Goal: Task Accomplishment & Management: Complete application form

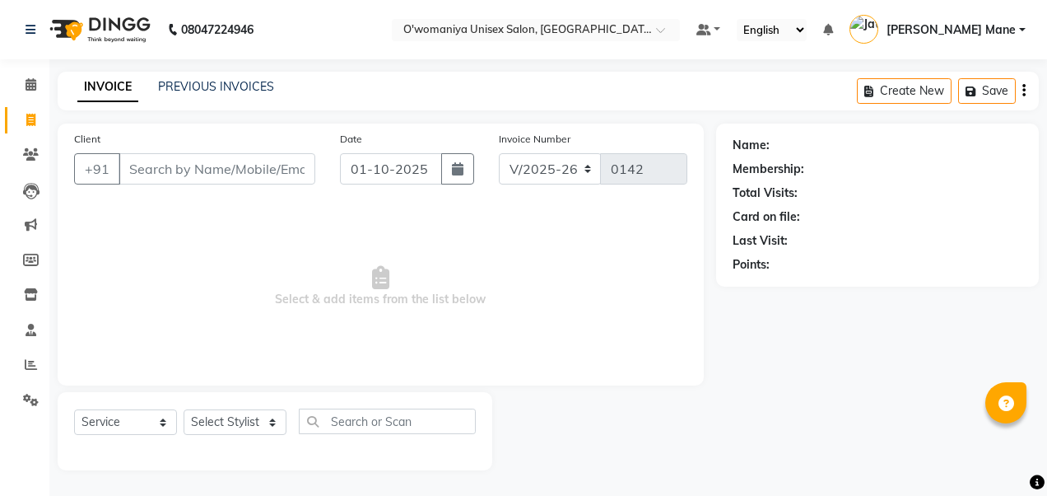
select select "6581"
select select "service"
click at [196, 173] on input "Client" at bounding box center [217, 168] width 197 height 31
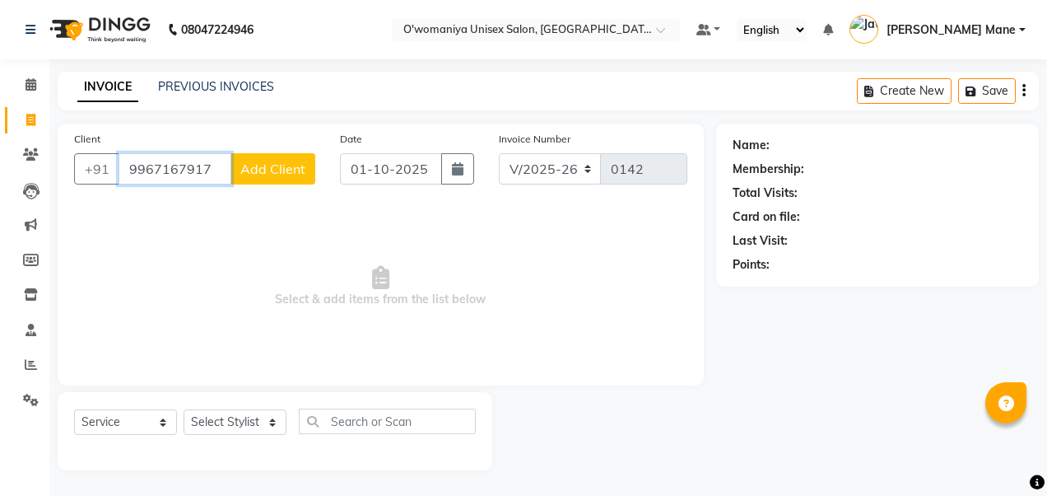
type input "9967167917"
click at [284, 165] on span "Add Client" at bounding box center [272, 169] width 65 height 16
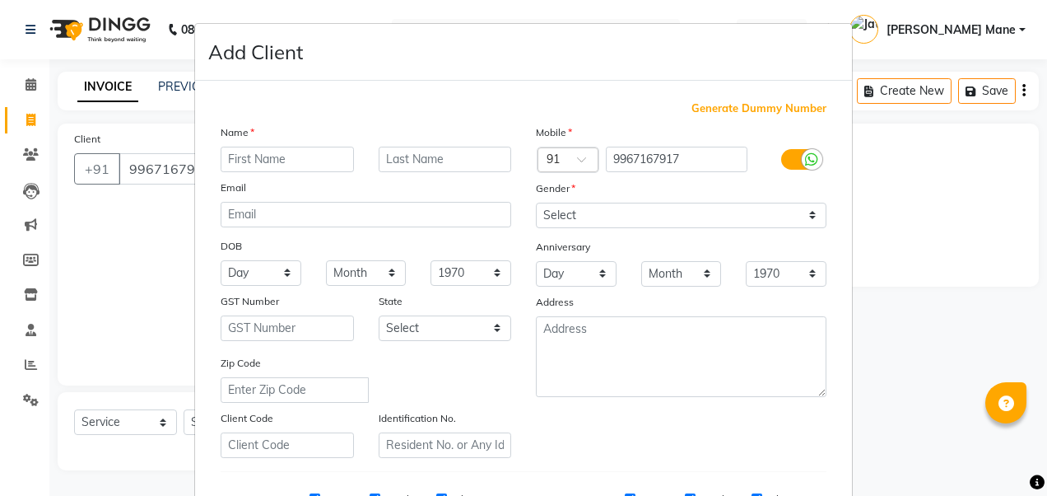
click at [325, 160] on input "text" at bounding box center [287, 160] width 133 height 26
type input "[PERSON_NAME]"
click at [681, 222] on select "Select [DEMOGRAPHIC_DATA] [DEMOGRAPHIC_DATA] Other Prefer Not To Say" at bounding box center [681, 216] width 291 height 26
select select "[DEMOGRAPHIC_DATA]"
click at [536, 203] on select "Select [DEMOGRAPHIC_DATA] [DEMOGRAPHIC_DATA] Other Prefer Not To Say" at bounding box center [681, 216] width 291 height 26
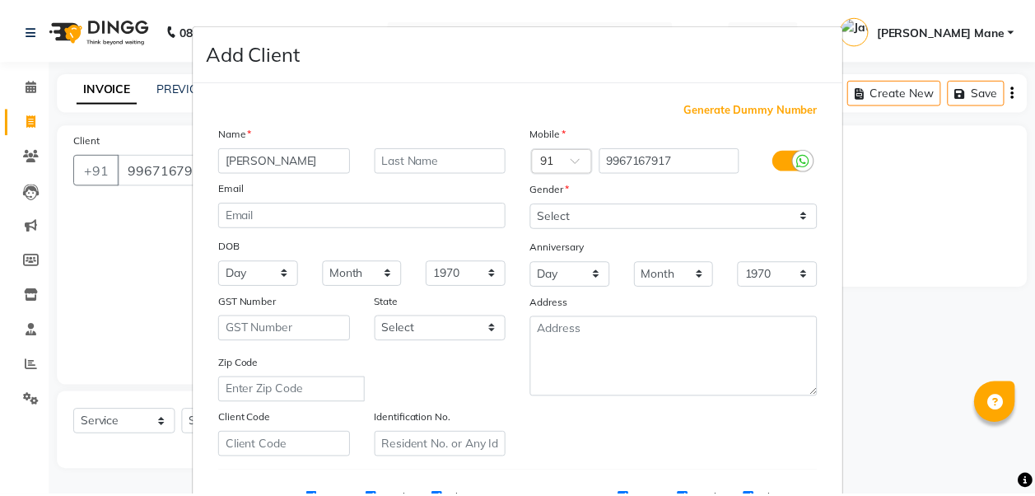
scroll to position [262, 0]
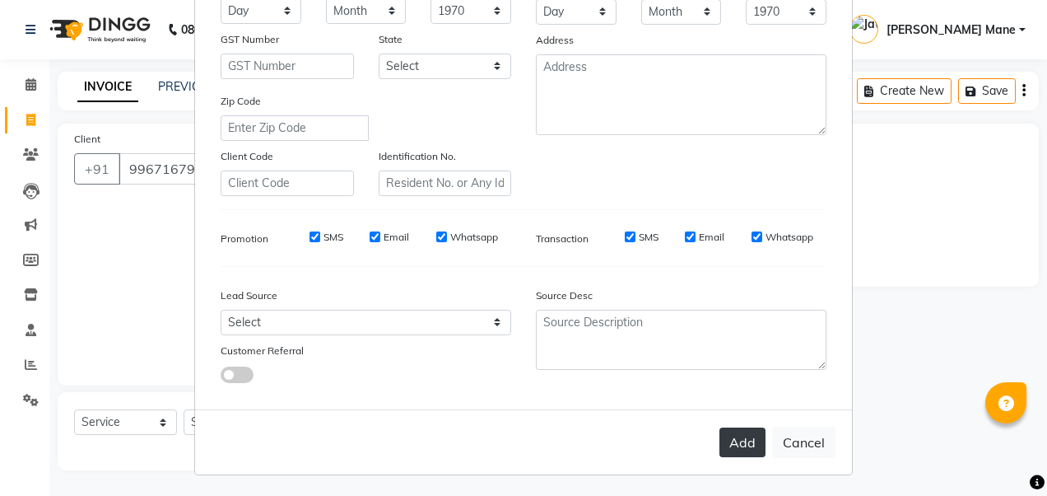
click at [744, 441] on button "Add" at bounding box center [743, 442] width 46 height 30
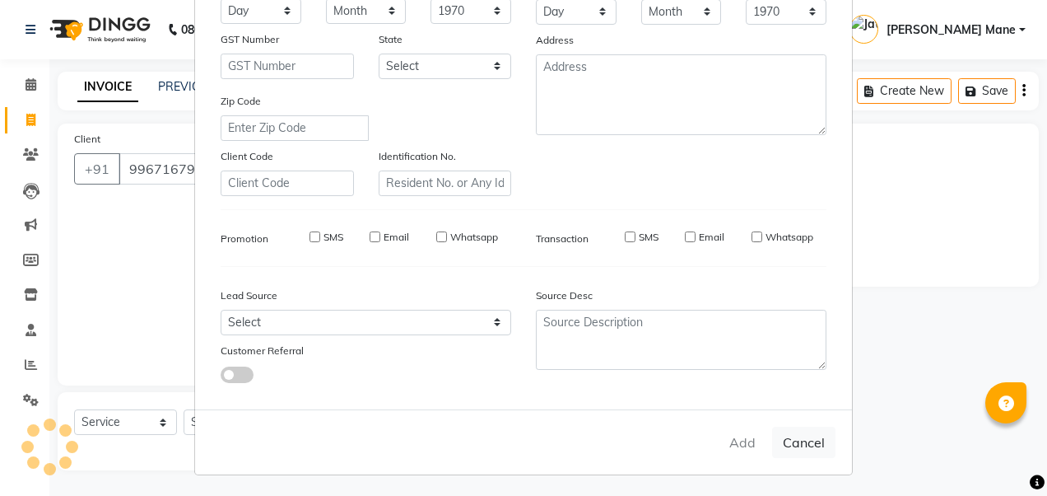
select select
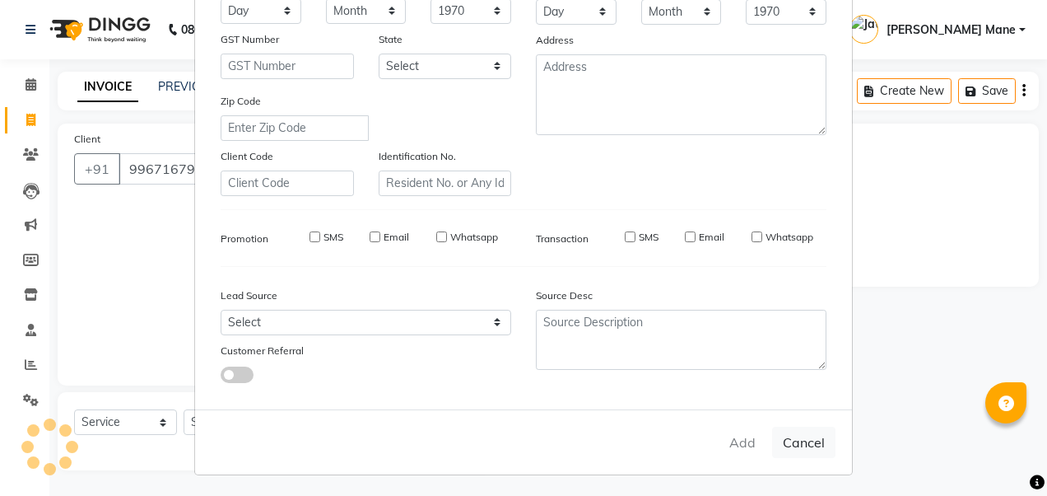
select select
checkbox input "false"
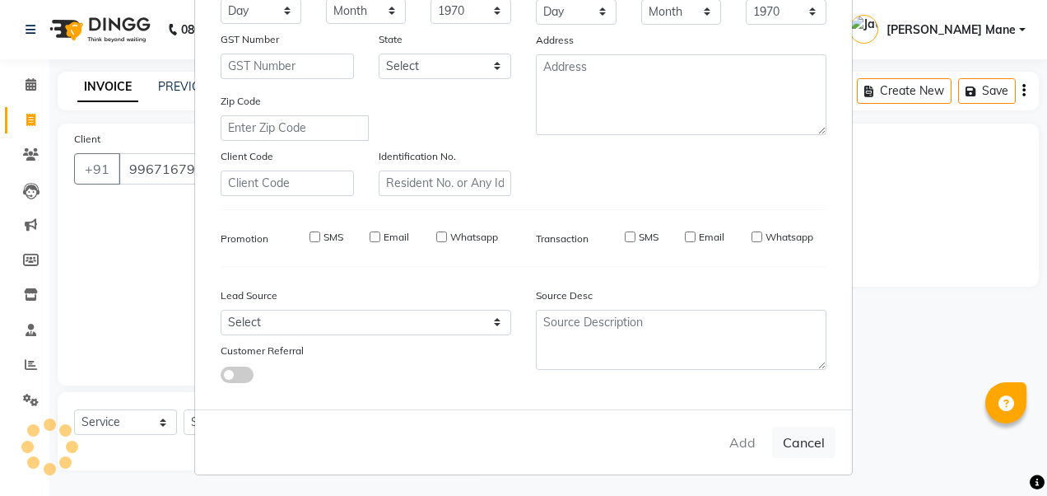
checkbox input "false"
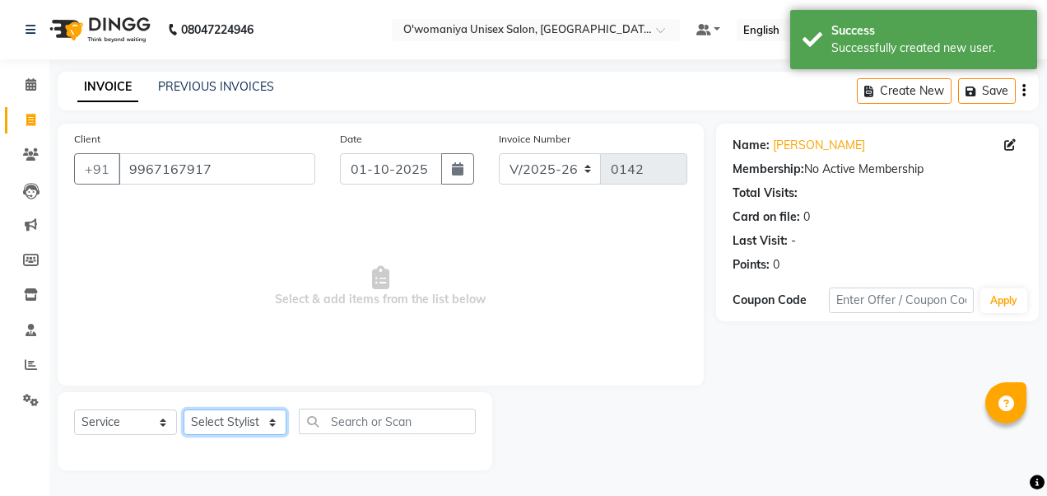
click at [263, 420] on select "Select Stylist [PERSON_NAME] [PERSON_NAME] Mane kajal [PERSON_NAME] [PERSON_NAM…" at bounding box center [235, 422] width 103 height 26
select select "79444"
click at [184, 409] on select "Select Stylist [PERSON_NAME] [PERSON_NAME] Mane kajal [PERSON_NAME] [PERSON_NAM…" at bounding box center [235, 422] width 103 height 26
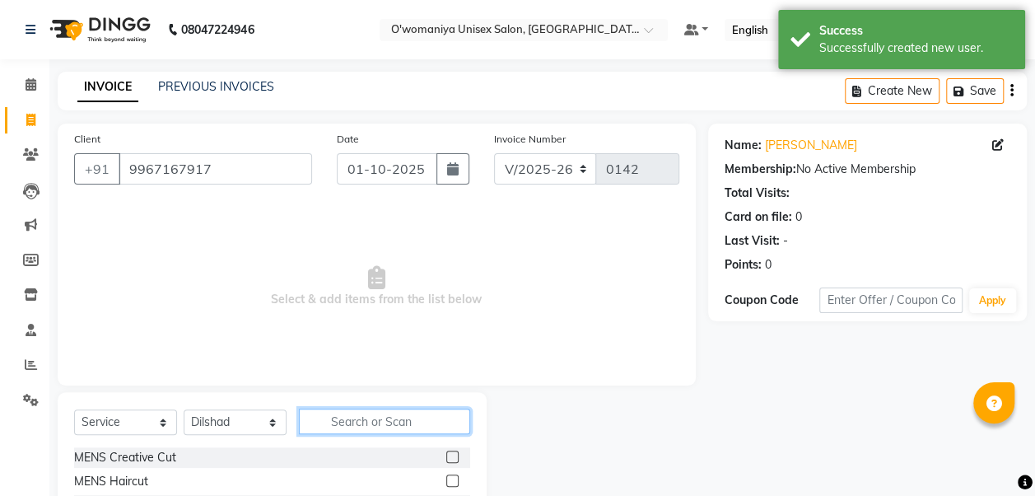
click at [346, 415] on input "text" at bounding box center [384, 421] width 171 height 26
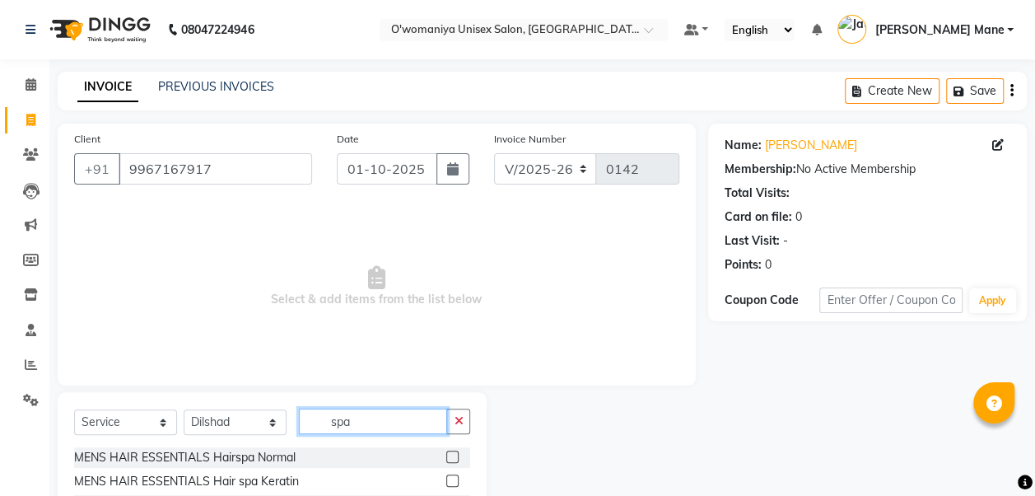
type input "spa"
click at [363, 484] on div "MENS HAIR ESSENTIALS Hair spa Keratin" at bounding box center [272, 481] width 396 height 21
click at [446, 475] on label at bounding box center [452, 480] width 12 height 12
click at [446, 476] on input "checkbox" at bounding box center [451, 481] width 11 height 11
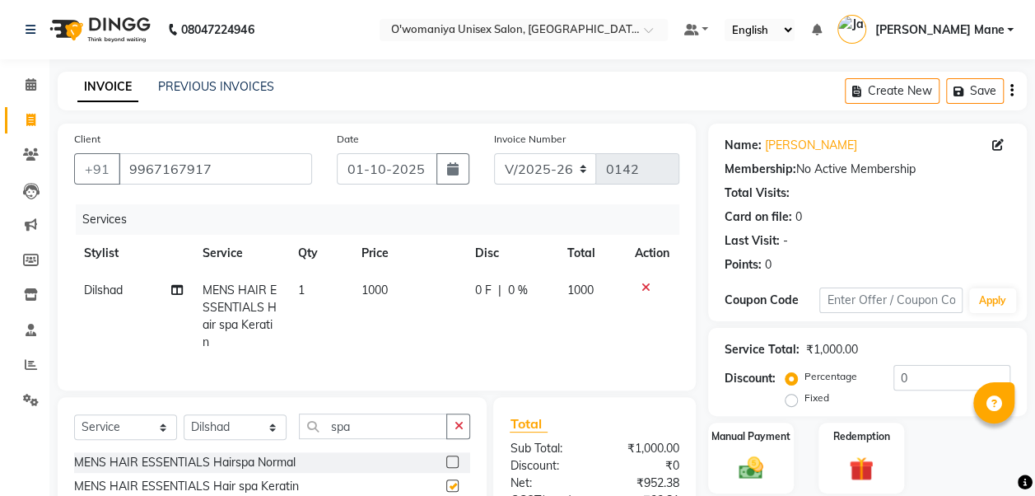
checkbox input "false"
click at [367, 284] on span "1000" at bounding box center [374, 289] width 26 height 15
select select "79444"
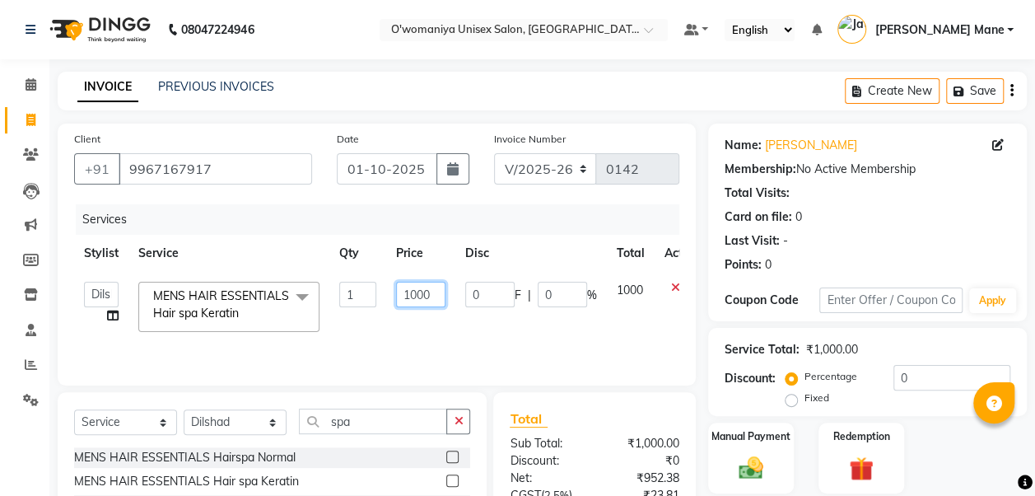
click at [412, 295] on input "1000" at bounding box center [420, 295] width 49 height 26
type input "2000"
click at [411, 428] on input "spa" at bounding box center [373, 421] width 148 height 26
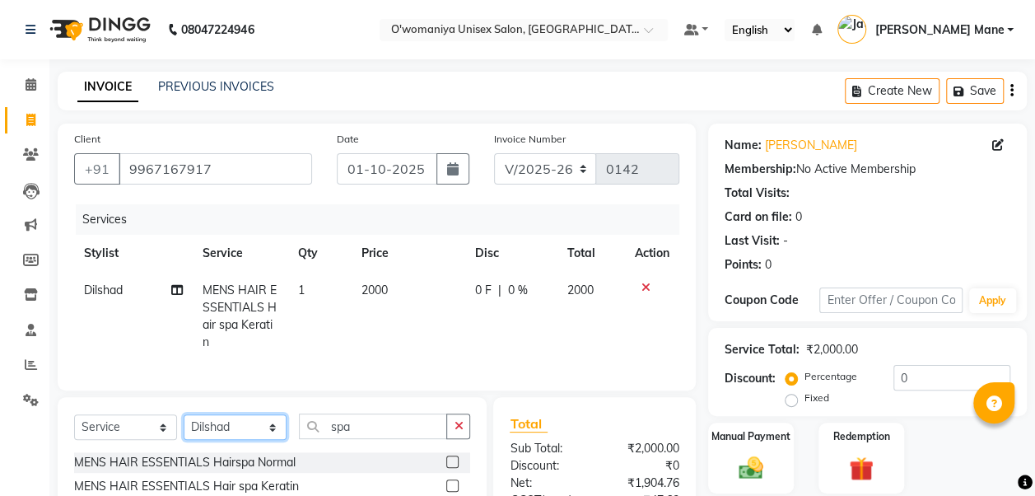
click at [219, 440] on select "Select Stylist [PERSON_NAME] [PERSON_NAME] Mane kajal [PERSON_NAME] [PERSON_NAM…" at bounding box center [235, 427] width 103 height 26
select select "93452"
click at [184, 427] on select "Select Stylist [PERSON_NAME] [PERSON_NAME] Mane kajal [PERSON_NAME] [PERSON_NAM…" at bounding box center [235, 427] width 103 height 26
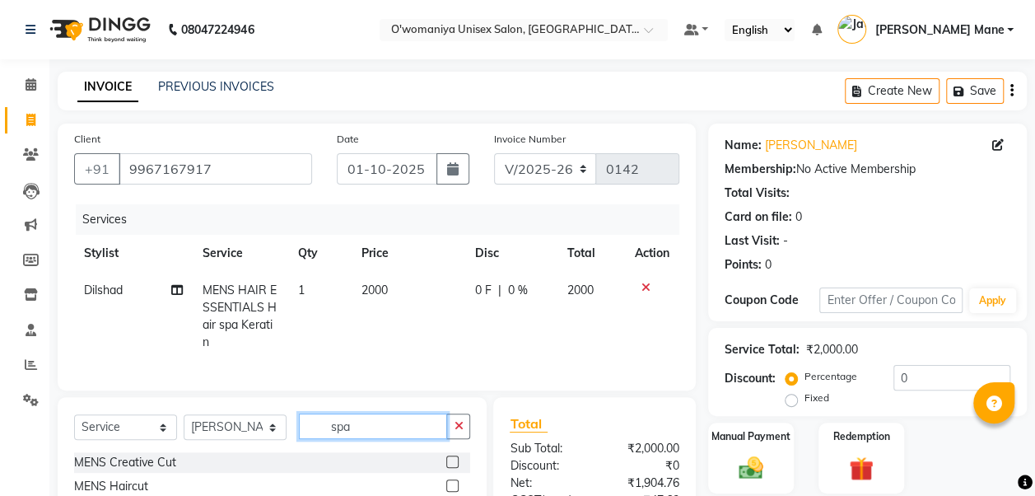
click at [349, 439] on input "spa" at bounding box center [373, 426] width 148 height 26
type input "s"
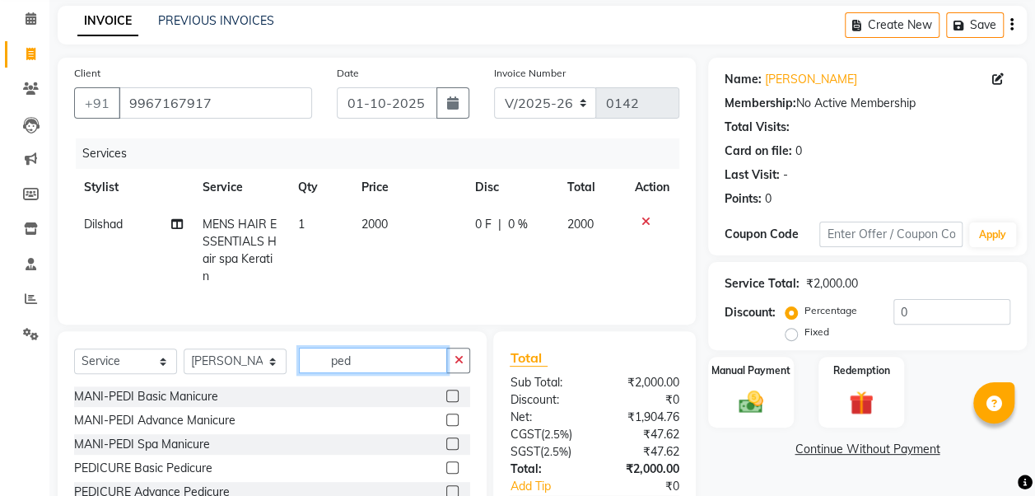
scroll to position [132, 0]
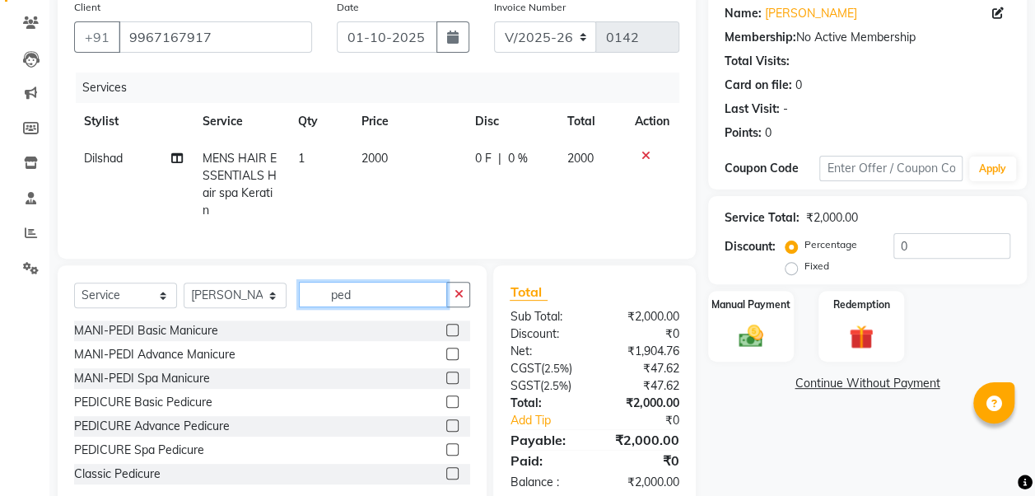
type input "ped"
click at [446, 408] on label at bounding box center [452, 401] width 12 height 12
click at [446, 408] on input "checkbox" at bounding box center [451, 402] width 11 height 11
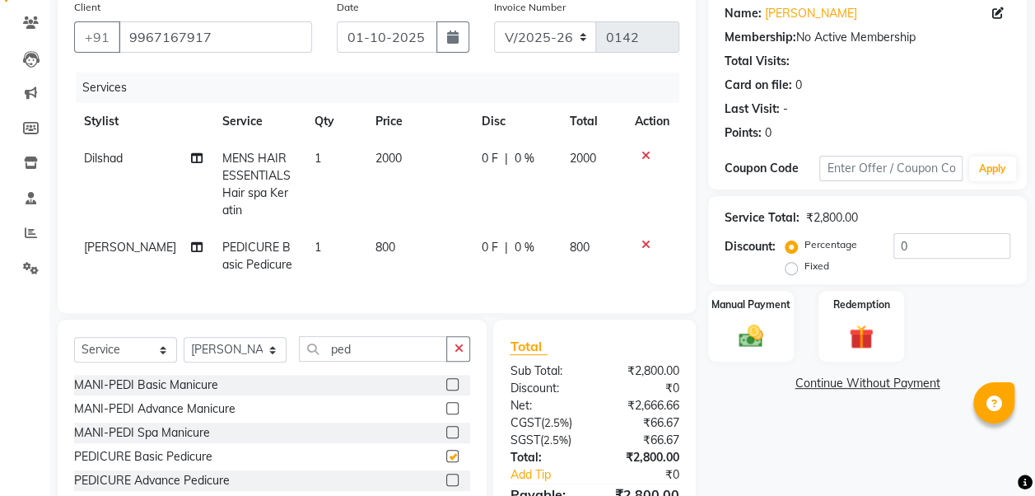
checkbox input "false"
click at [377, 245] on span "800" at bounding box center [385, 247] width 20 height 15
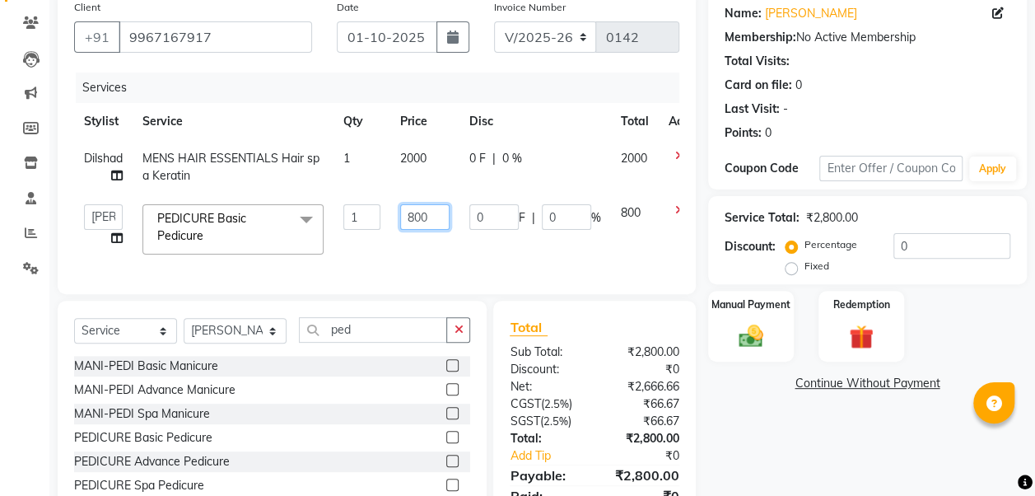
click at [416, 214] on input "800" at bounding box center [424, 217] width 49 height 26
click at [438, 221] on input "100" at bounding box center [424, 217] width 49 height 26
type input "1000"
click at [493, 259] on td "0 F | 0 %" at bounding box center [535, 229] width 152 height 70
click at [760, 352] on div "Manual Payment" at bounding box center [751, 326] width 90 height 74
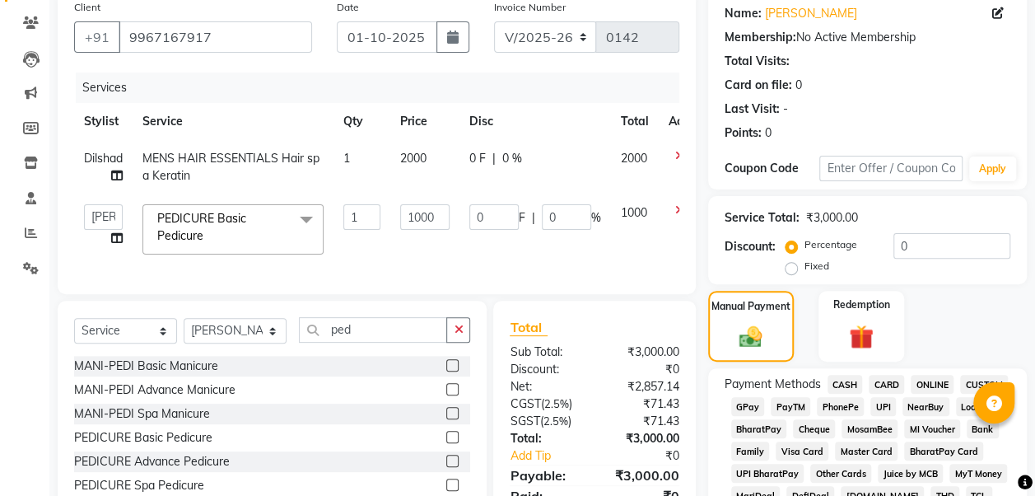
click at [884, 389] on span "CARD" at bounding box center [886, 384] width 35 height 19
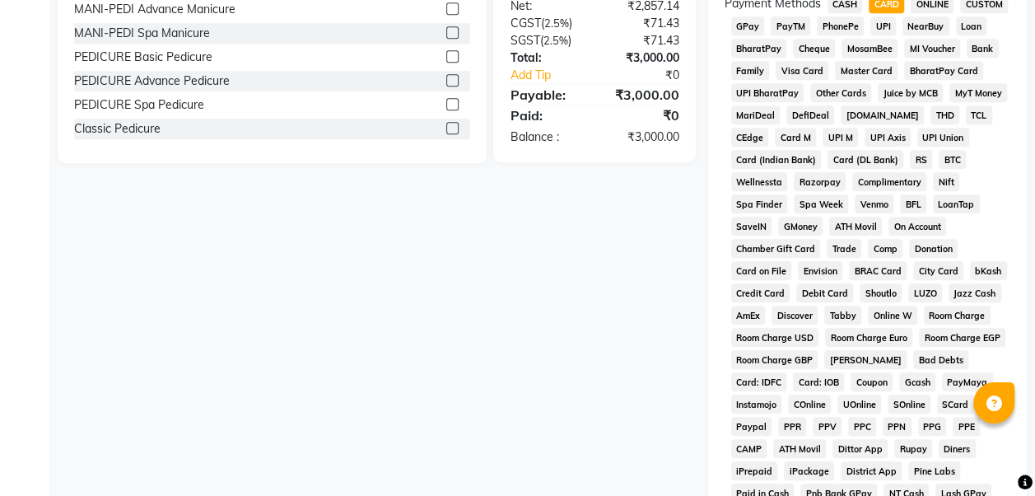
scroll to position [446, 0]
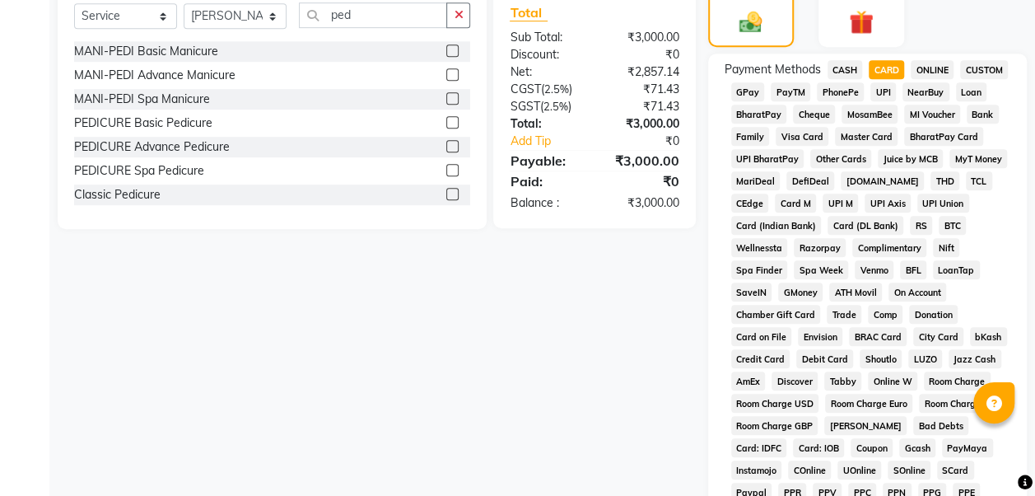
click at [745, 90] on span "GPay" at bounding box center [748, 91] width 34 height 19
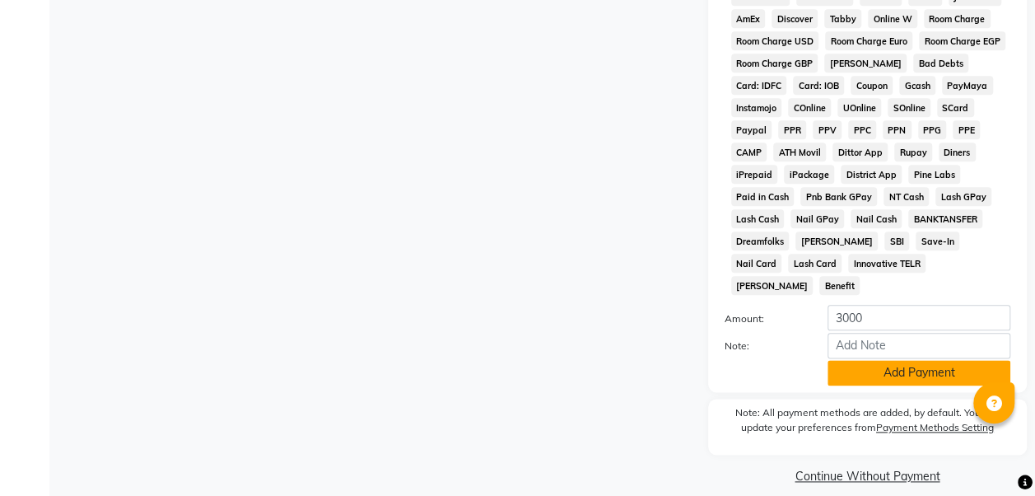
click at [893, 360] on button "Add Payment" at bounding box center [918, 373] width 183 height 26
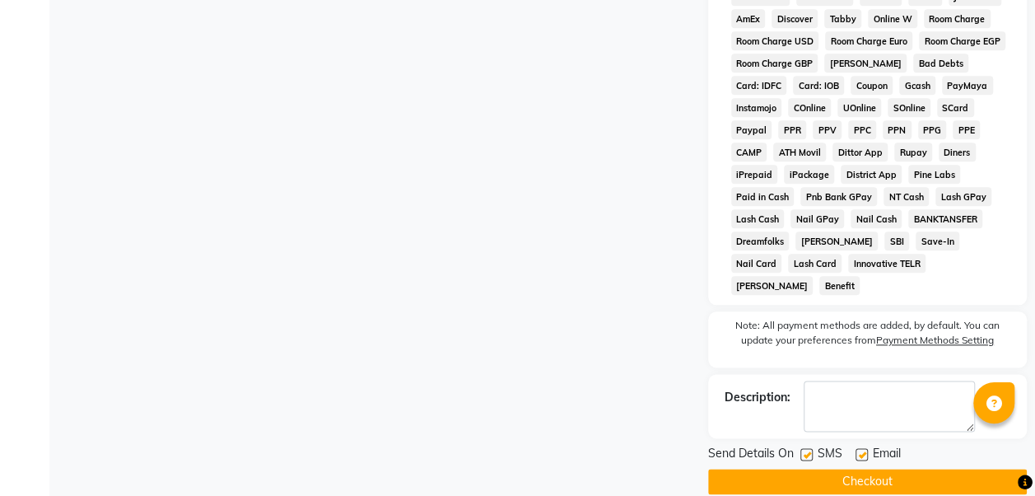
click at [889, 469] on button "Checkout" at bounding box center [867, 482] width 319 height 26
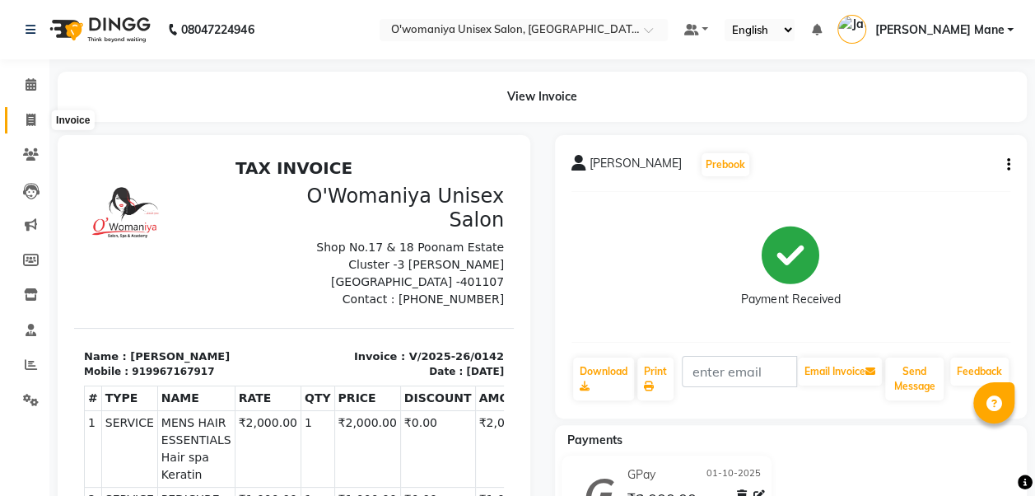
click at [40, 119] on span at bounding box center [30, 120] width 29 height 19
select select "service"
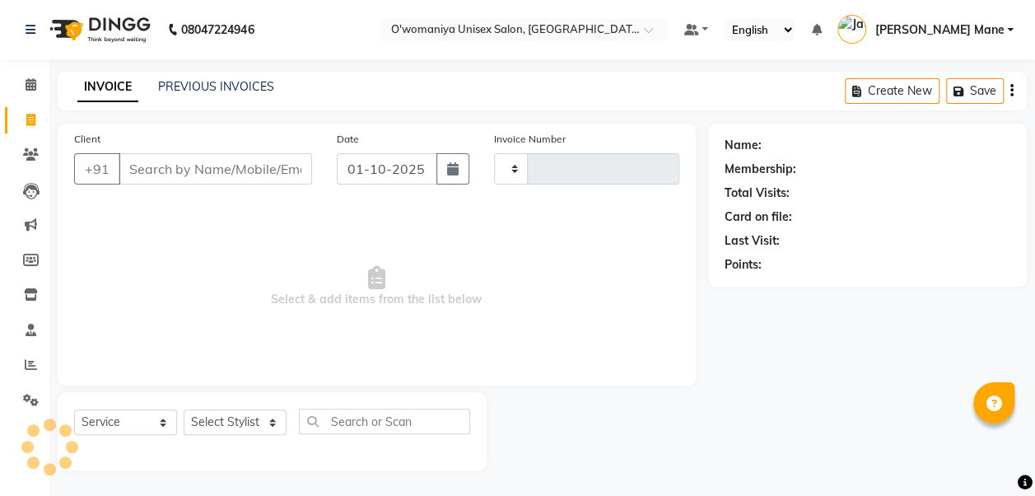
type input "0143"
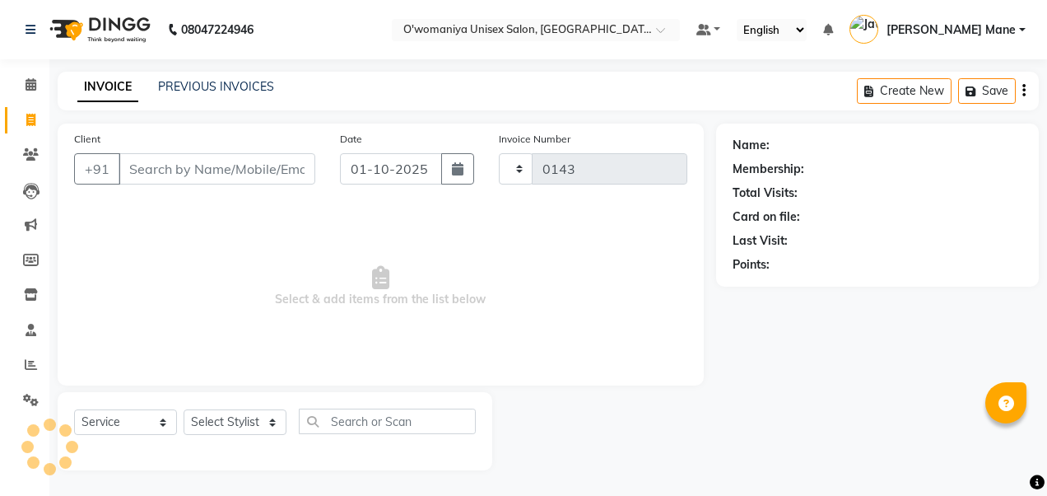
select select "6581"
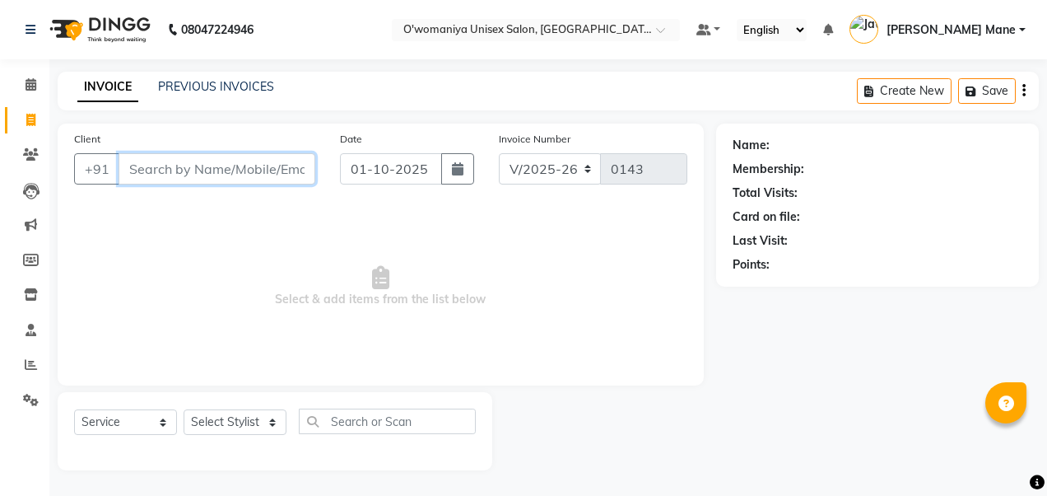
click at [260, 178] on input "Client" at bounding box center [217, 168] width 197 height 31
click at [202, 173] on input "Client" at bounding box center [217, 168] width 197 height 31
type input "9969697282"
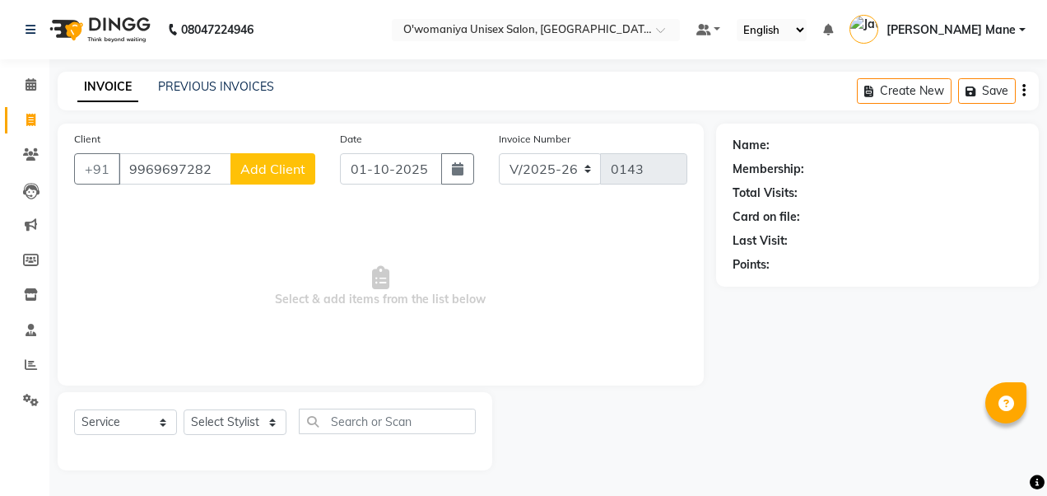
click at [251, 183] on button "Add Client" at bounding box center [273, 168] width 85 height 31
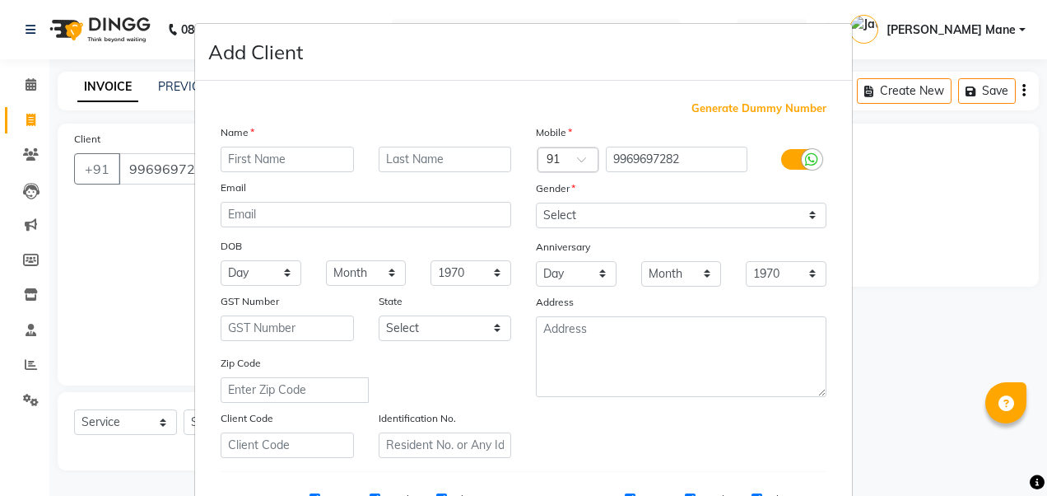
click at [278, 157] on input "text" at bounding box center [287, 160] width 133 height 26
type input "[PERSON_NAME]"
click at [509, 369] on div "Zip Code" at bounding box center [365, 378] width 315 height 49
click at [662, 217] on select "Select [DEMOGRAPHIC_DATA] [DEMOGRAPHIC_DATA] Other Prefer Not To Say" at bounding box center [681, 216] width 291 height 26
select select "[DEMOGRAPHIC_DATA]"
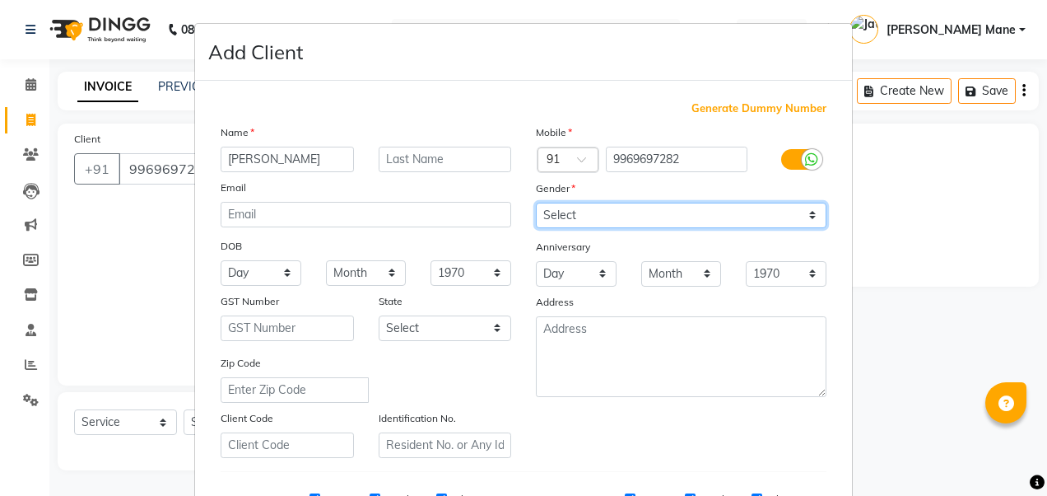
click at [536, 203] on select "Select [DEMOGRAPHIC_DATA] [DEMOGRAPHIC_DATA] Other Prefer Not To Say" at bounding box center [681, 216] width 291 height 26
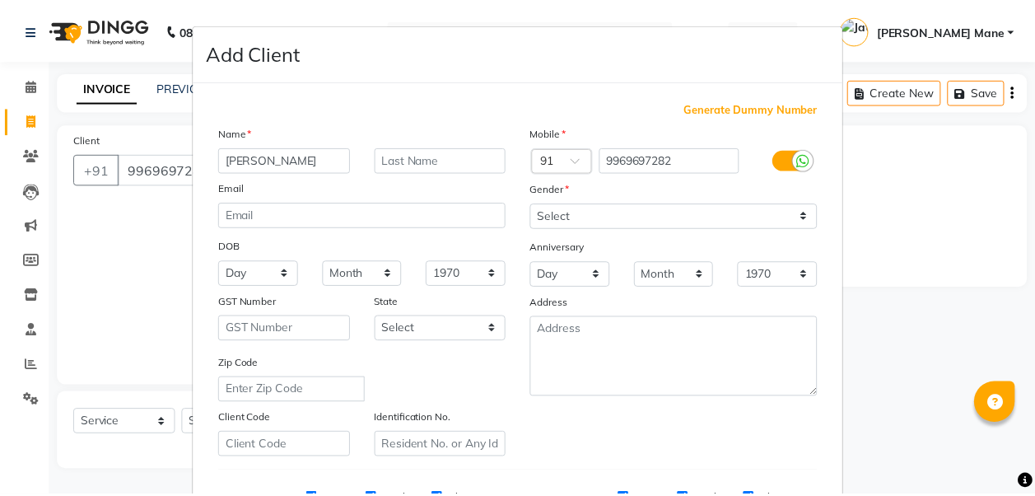
scroll to position [262, 0]
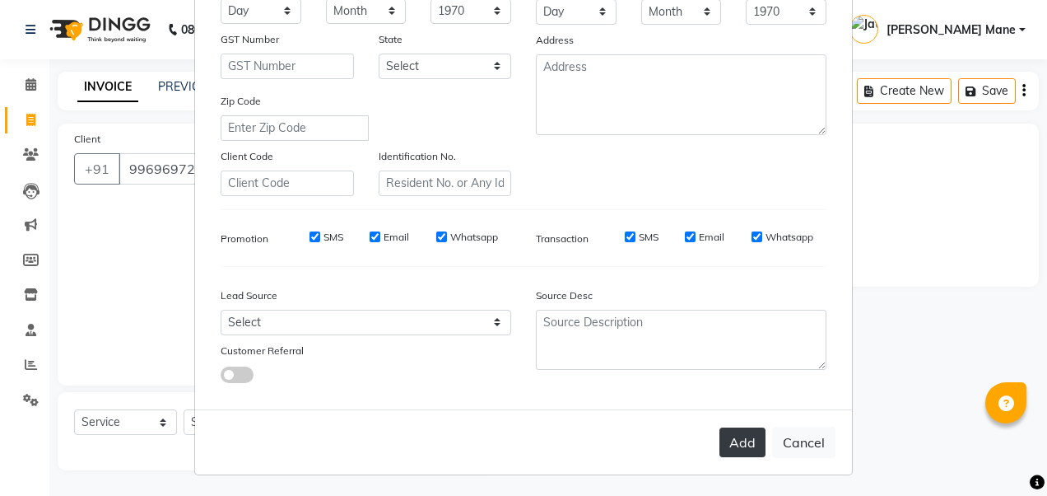
click at [741, 443] on button "Add" at bounding box center [743, 442] width 46 height 30
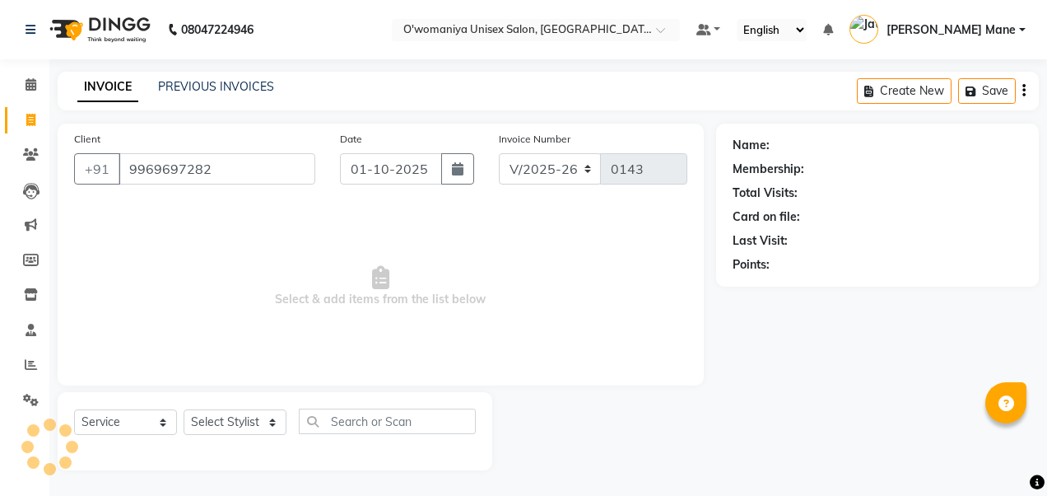
select select
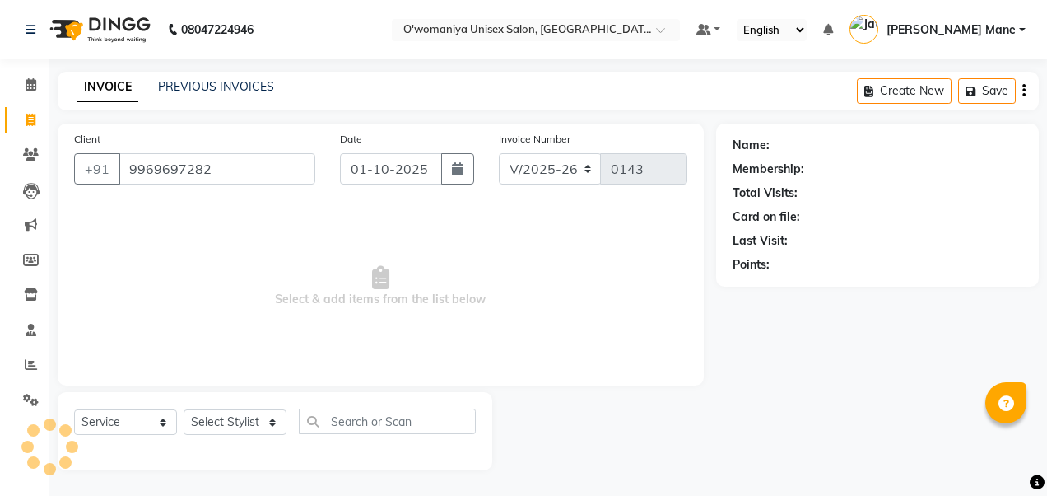
select select
checkbox input "false"
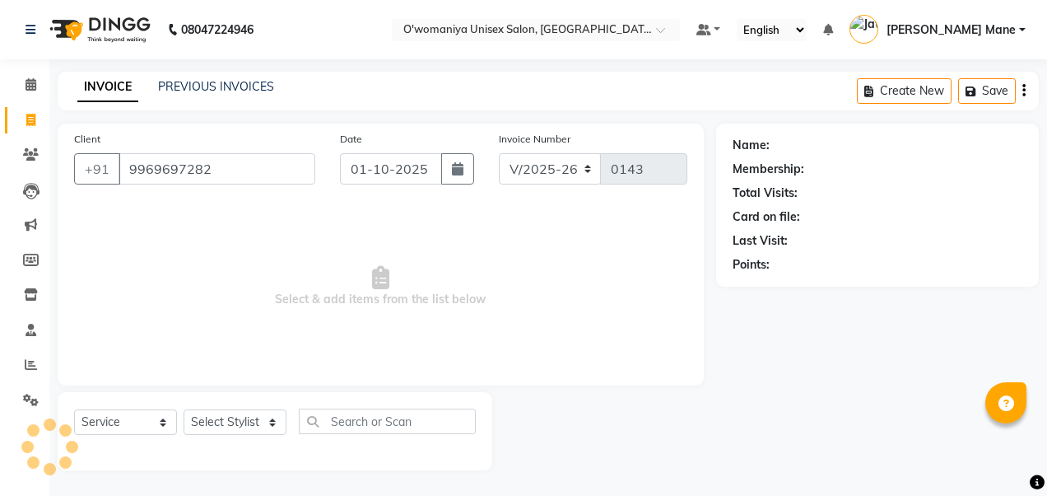
checkbox input "false"
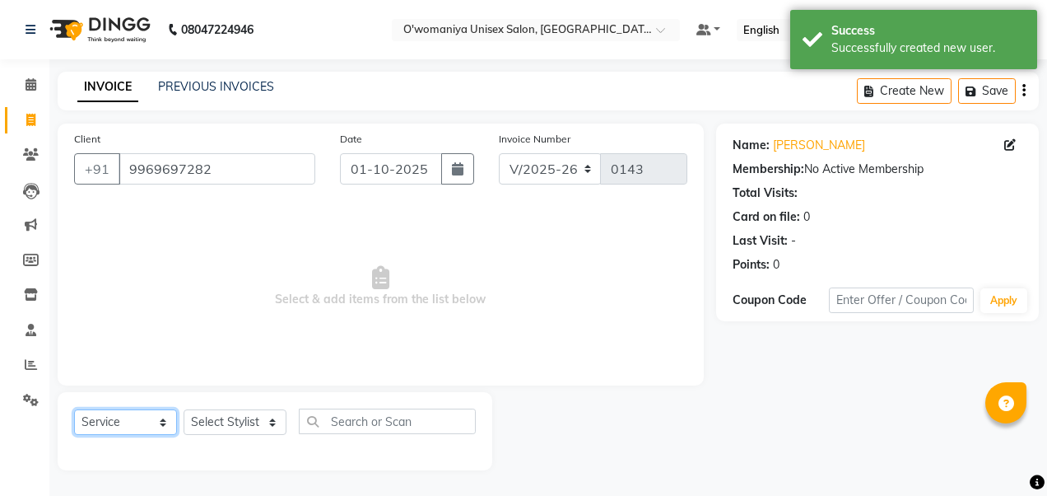
click at [154, 425] on select "Select Service Product Membership Package Voucher Prepaid Gift Card" at bounding box center [125, 422] width 103 height 26
click at [265, 430] on select "Select Stylist [PERSON_NAME] [PERSON_NAME] Mane kajal [PERSON_NAME] [PERSON_NAM…" at bounding box center [235, 422] width 103 height 26
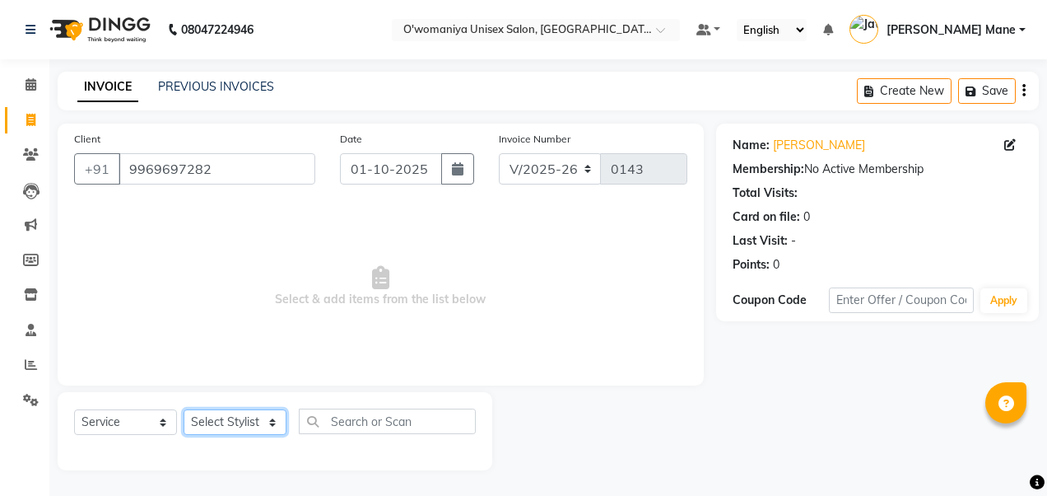
select select "53029"
click at [184, 409] on select "Select Stylist [PERSON_NAME] [PERSON_NAME] Mane kajal [PERSON_NAME] [PERSON_NAM…" at bounding box center [235, 422] width 103 height 26
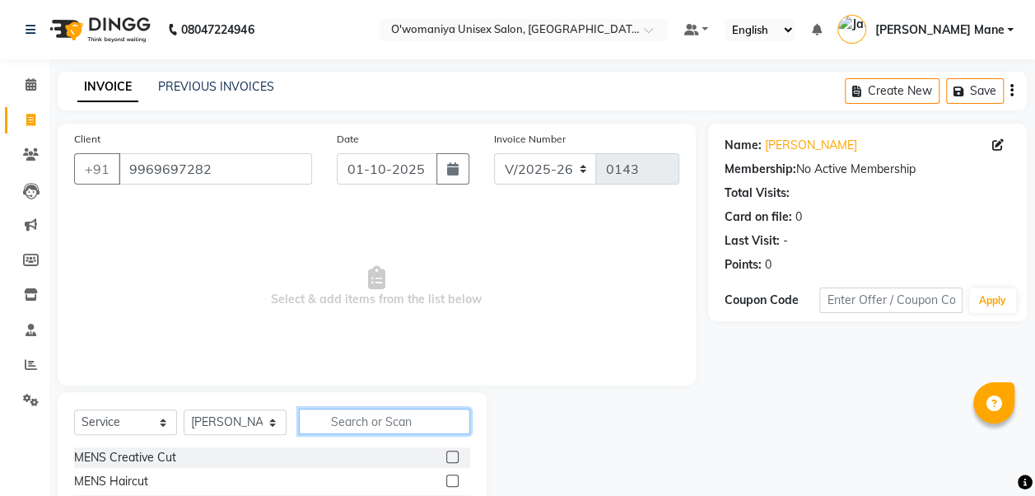
click at [342, 410] on input "text" at bounding box center [384, 421] width 171 height 26
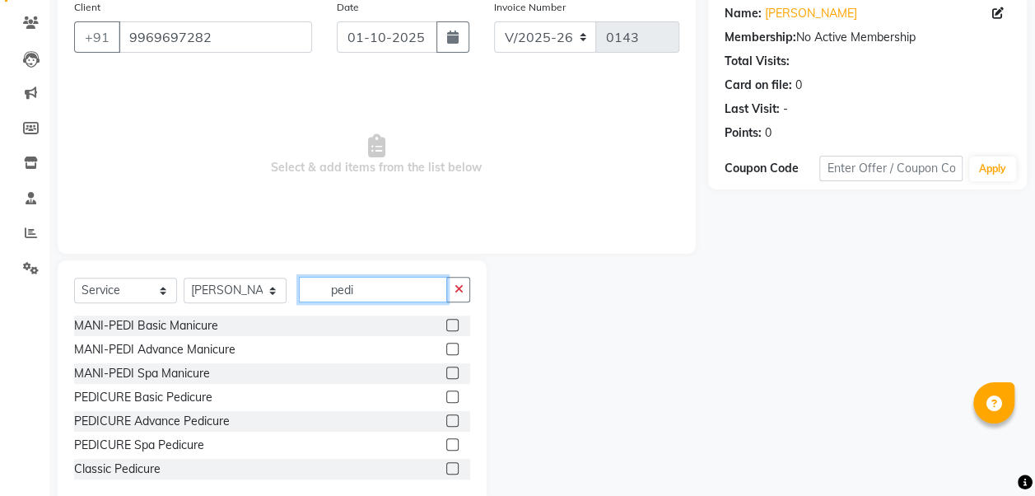
scroll to position [163, 0]
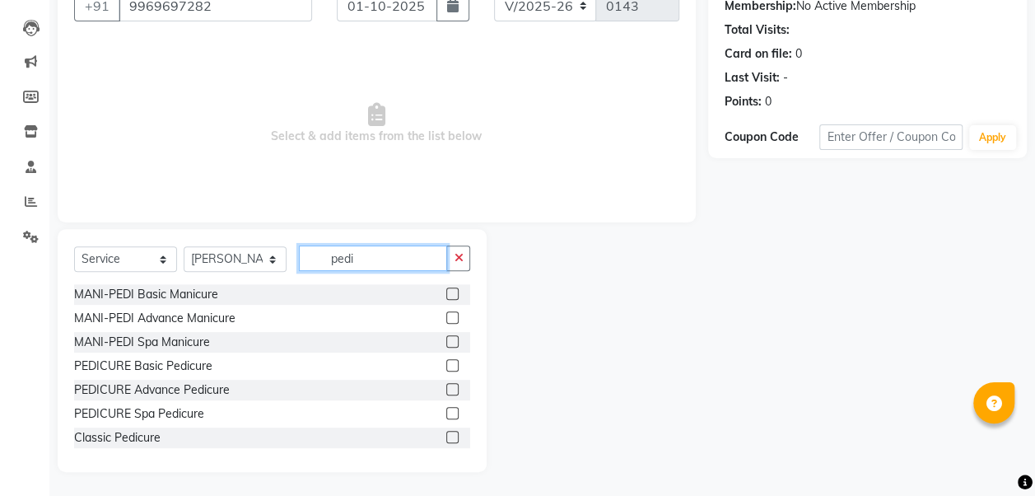
type input "pedi"
click at [446, 366] on label at bounding box center [452, 365] width 12 height 12
click at [446, 366] on input "checkbox" at bounding box center [451, 366] width 11 height 11
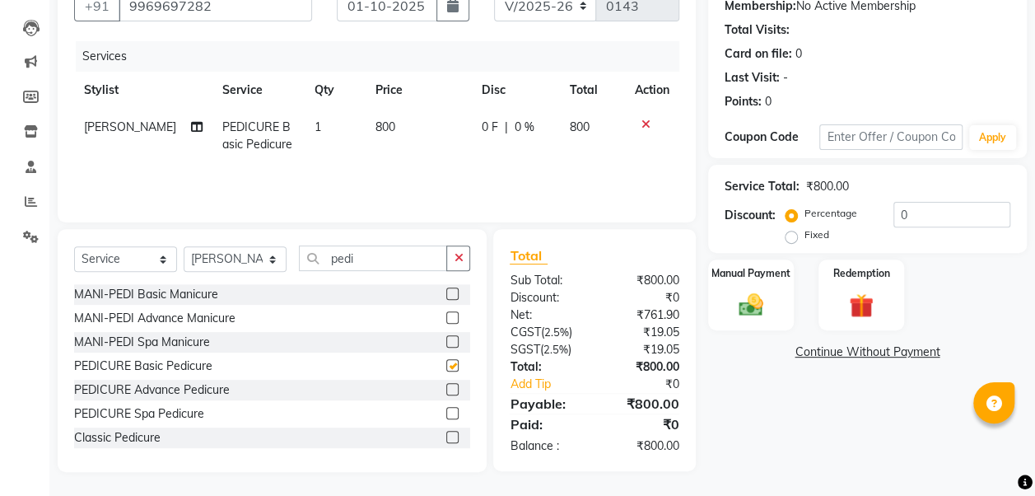
checkbox input "false"
click at [375, 130] on span "800" at bounding box center [385, 126] width 20 height 15
select select "53029"
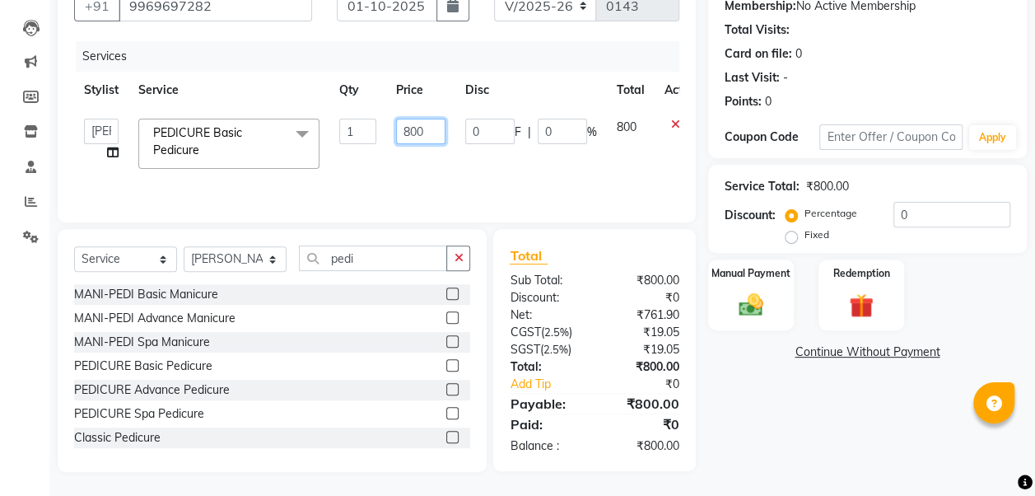
click at [411, 132] on input "800" at bounding box center [420, 132] width 49 height 26
type input "1000"
click at [410, 256] on input "pedi" at bounding box center [373, 258] width 148 height 26
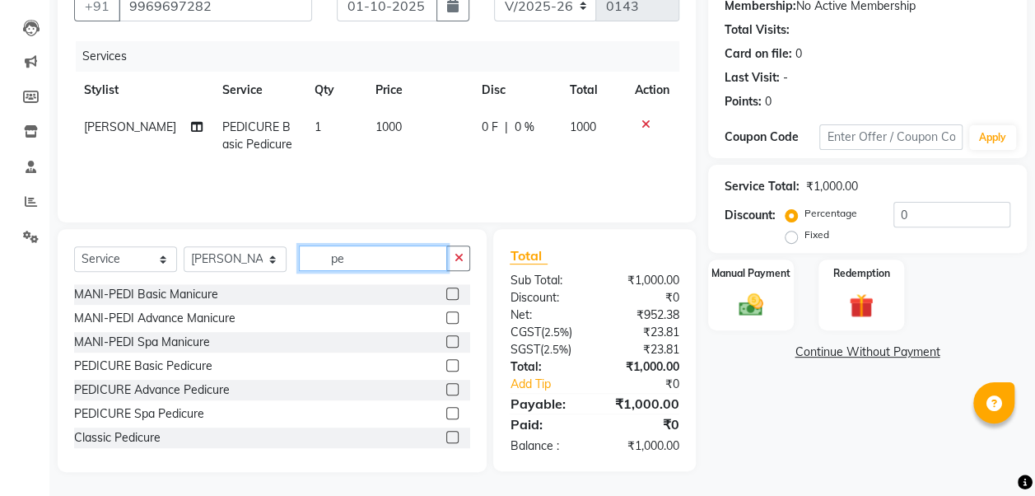
type input "p"
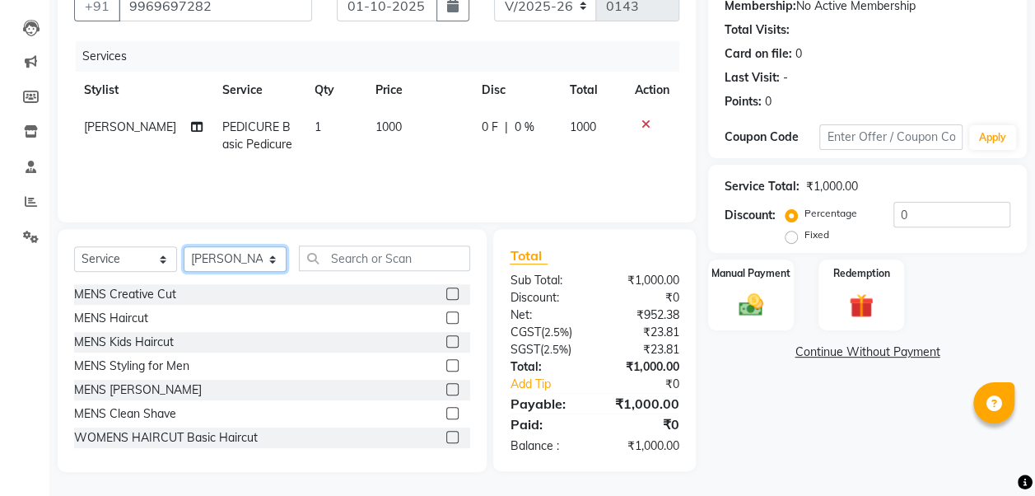
click at [253, 246] on select "Select Stylist [PERSON_NAME] [PERSON_NAME] Mane kajal [PERSON_NAME] [PERSON_NAM…" at bounding box center [235, 259] width 103 height 26
select select "79444"
click at [184, 246] on select "Select Stylist [PERSON_NAME] [PERSON_NAME] Mane kajal [PERSON_NAME] [PERSON_NAM…" at bounding box center [235, 259] width 103 height 26
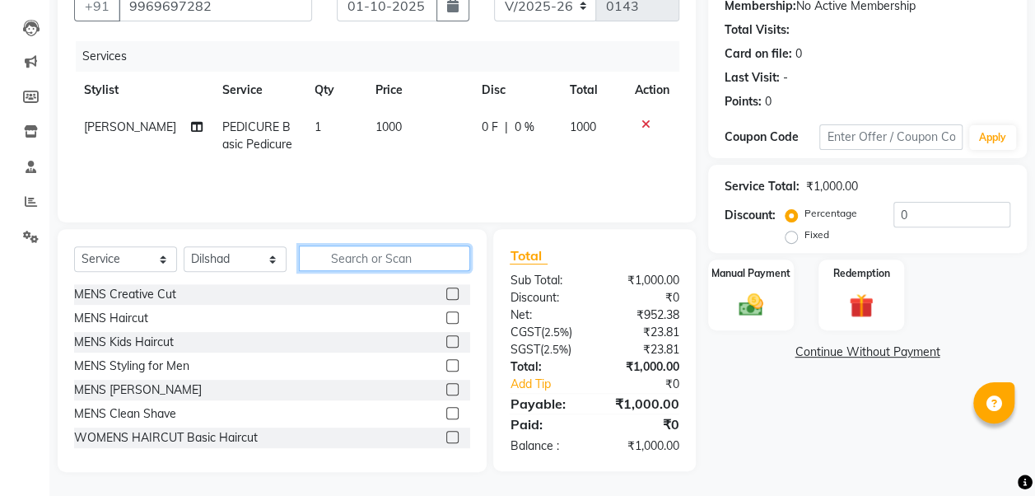
click at [349, 262] on input "text" at bounding box center [384, 258] width 171 height 26
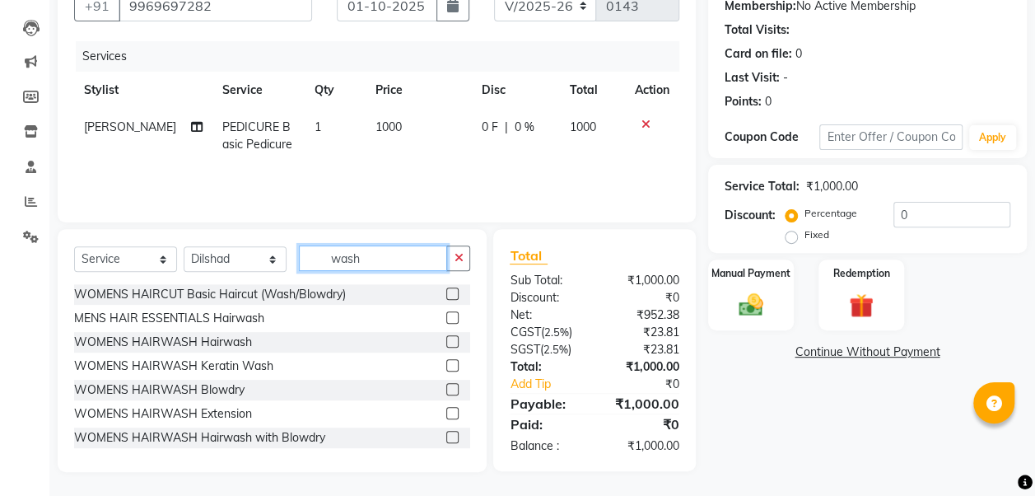
type input "wash"
click at [446, 388] on label at bounding box center [452, 389] width 12 height 12
click at [446, 388] on input "checkbox" at bounding box center [451, 390] width 11 height 11
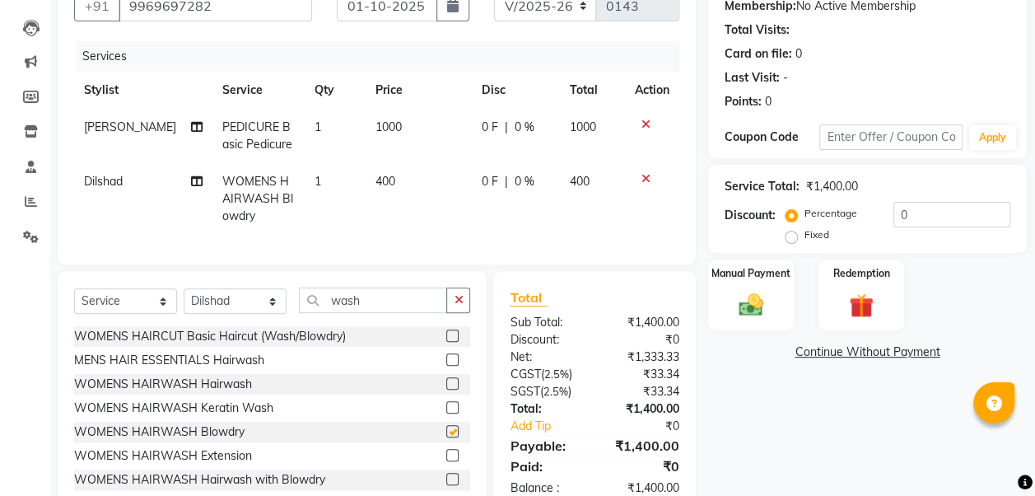
checkbox input "false"
click at [375, 170] on td "400" at bounding box center [419, 199] width 106 height 72
select select "79444"
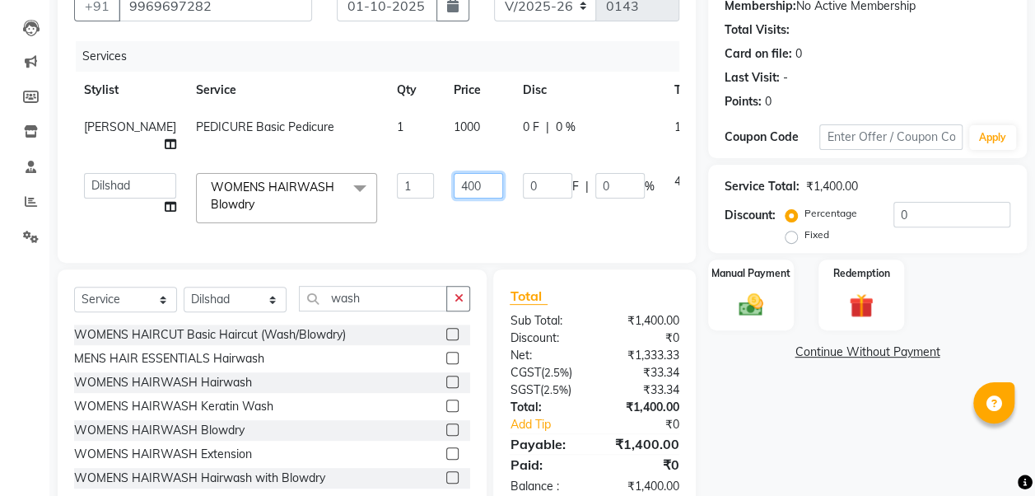
click at [454, 183] on input "400" at bounding box center [478, 186] width 49 height 26
type input "800"
click at [456, 209] on td "800" at bounding box center [478, 198] width 69 height 70
select select "79444"
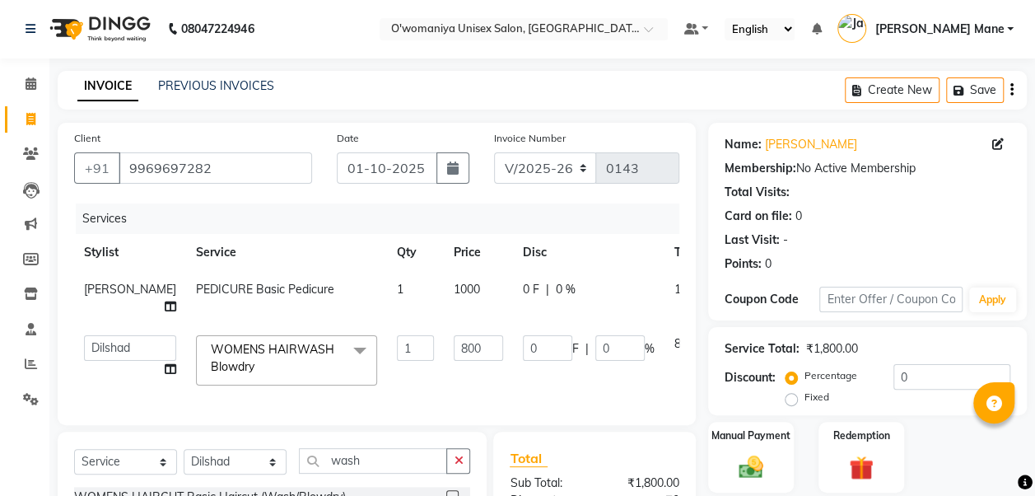
scroll to position [0, 0]
click at [556, 293] on span "0 %" at bounding box center [566, 290] width 20 height 17
select select "53029"
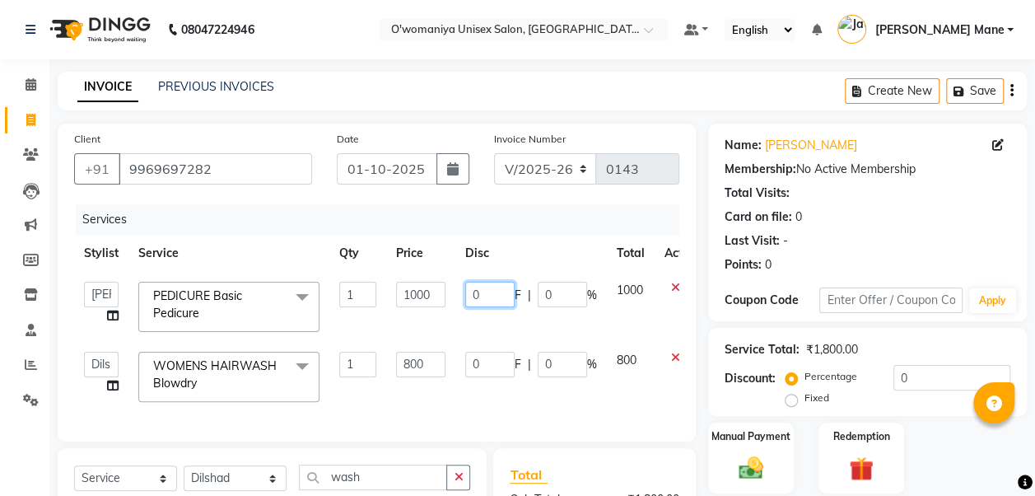
click at [477, 296] on input "0" at bounding box center [489, 295] width 49 height 26
type input "20"
click at [492, 370] on td "0 F | 0 %" at bounding box center [531, 377] width 152 height 70
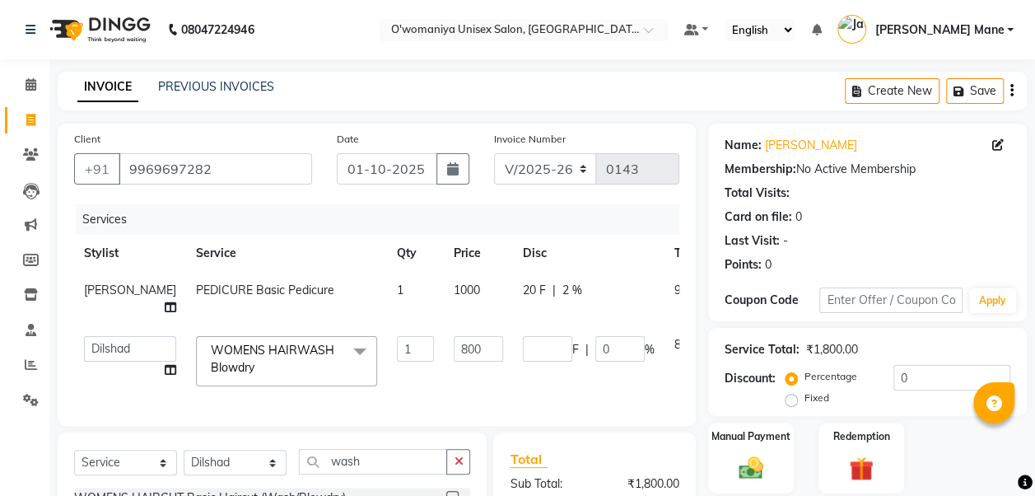
click at [523, 291] on span "20 F" at bounding box center [534, 290] width 23 height 17
select select "53029"
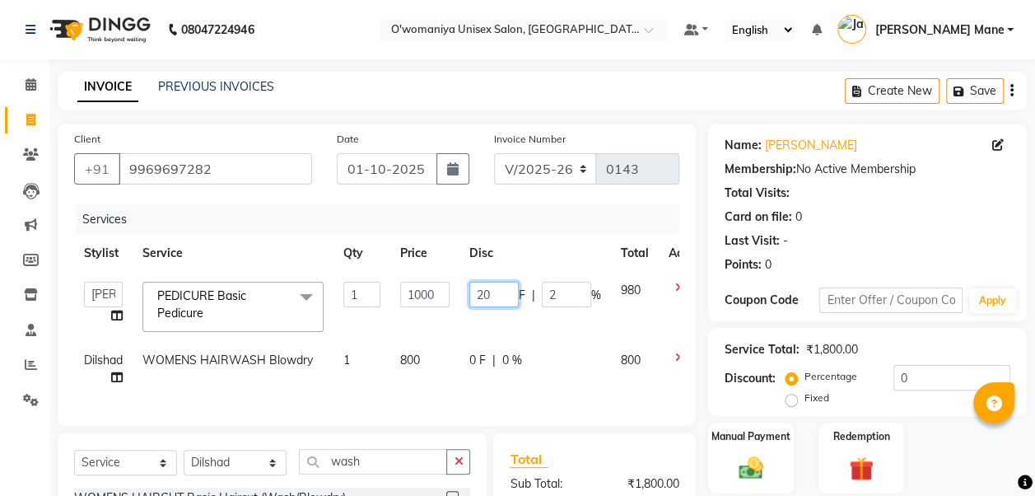
click at [491, 291] on input "20" at bounding box center [493, 295] width 49 height 26
type input "2"
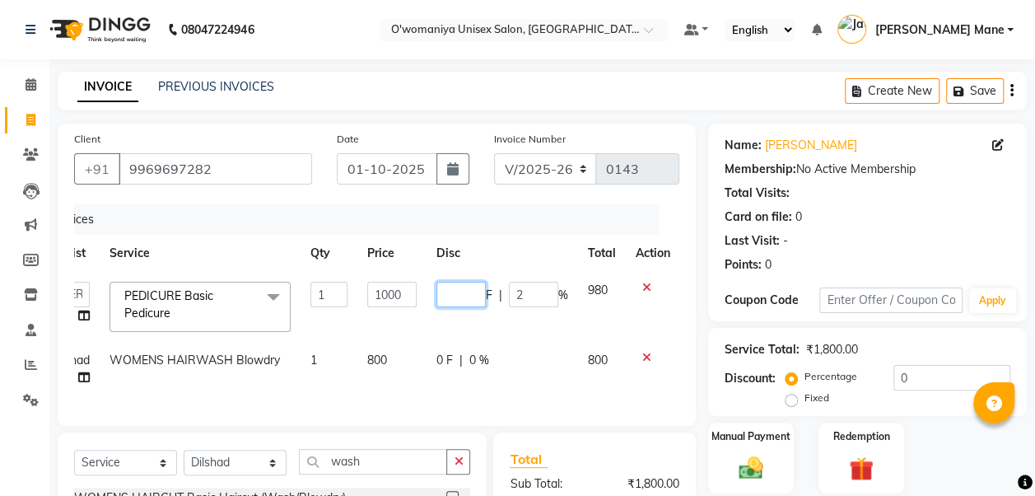
scroll to position [0, 35]
click at [451, 301] on input "number" at bounding box center [460, 295] width 49 height 26
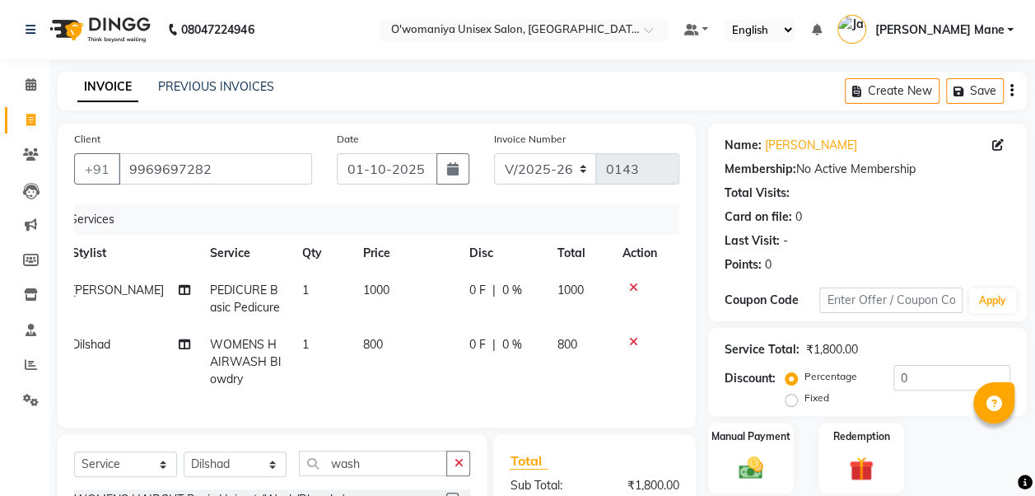
scroll to position [0, 12]
click at [503, 288] on span "0 %" at bounding box center [512, 290] width 20 height 17
select select "53029"
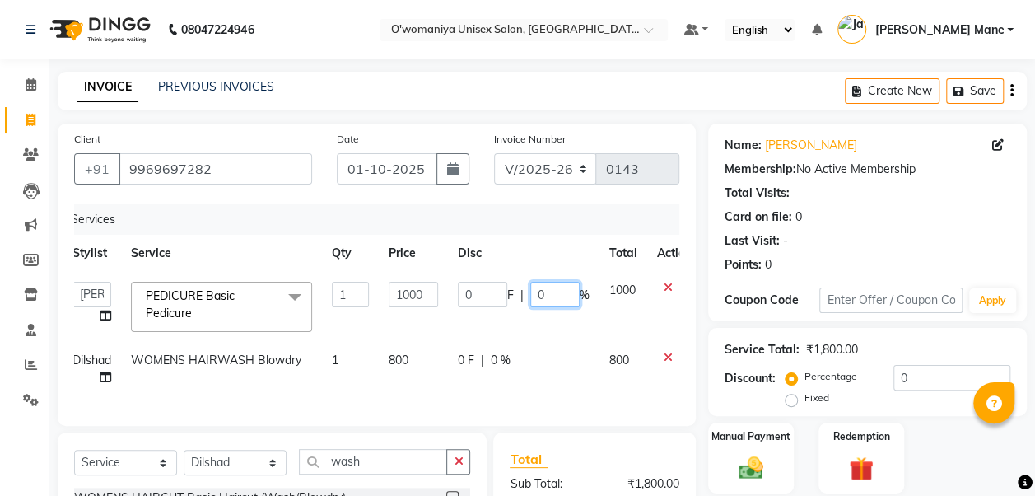
click at [548, 295] on input "0" at bounding box center [554, 295] width 49 height 26
click at [557, 291] on input "0" at bounding box center [554, 295] width 49 height 26
type input "20"
click at [553, 355] on tr "Dilshad WOMENS HAIRWASH Blowdry 1 800 0 F | 0 % 800" at bounding box center [382, 369] width 639 height 54
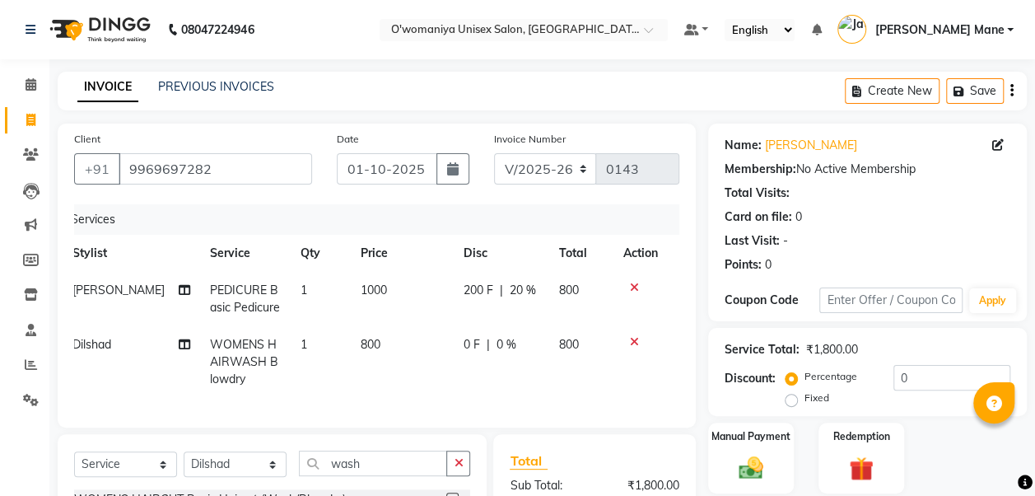
click at [514, 341] on div "0 F | 0 %" at bounding box center [502, 344] width 76 height 17
select select "79444"
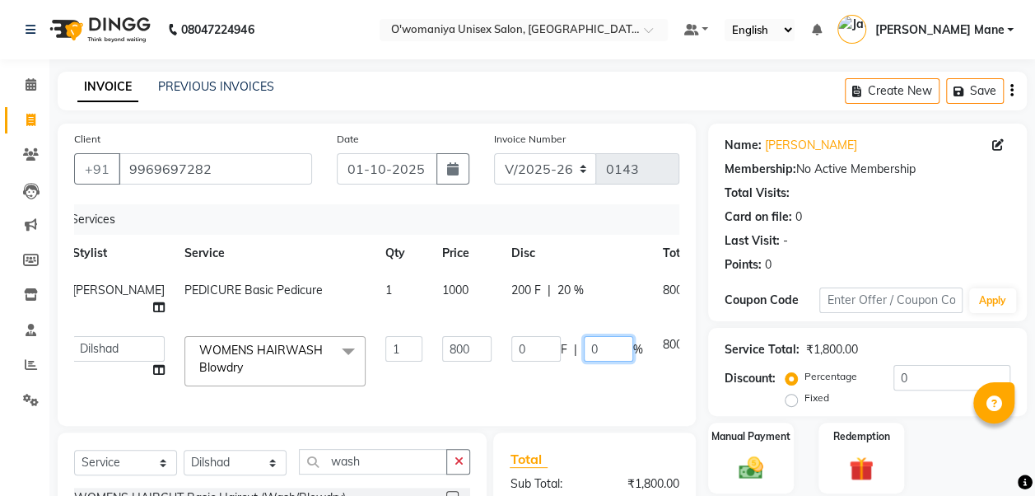
click at [584, 344] on input "0" at bounding box center [608, 349] width 49 height 26
type input "020"
click at [560, 392] on tr "[PERSON_NAME] [PERSON_NAME] Mane kajal [PERSON_NAME] [PERSON_NAME] [MEDICAL_DAT…" at bounding box center [409, 361] width 692 height 70
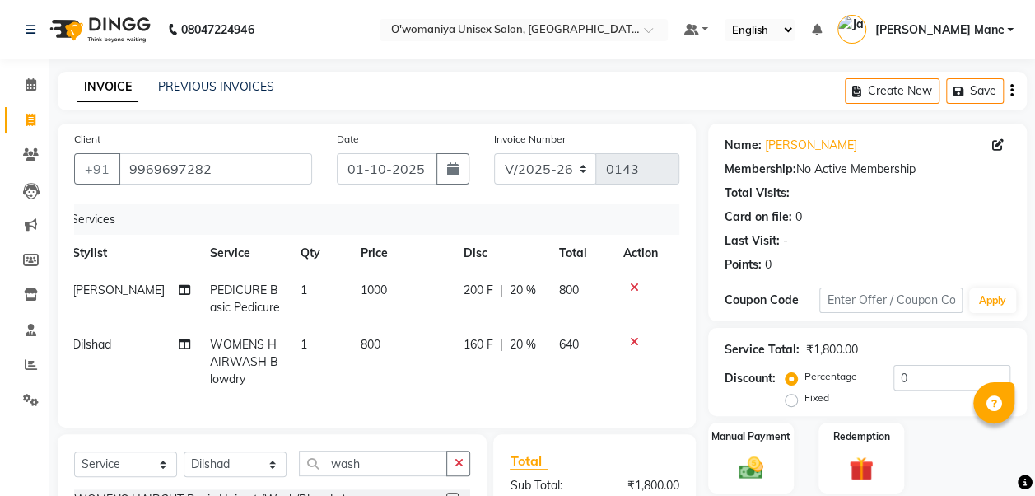
scroll to position [217, 0]
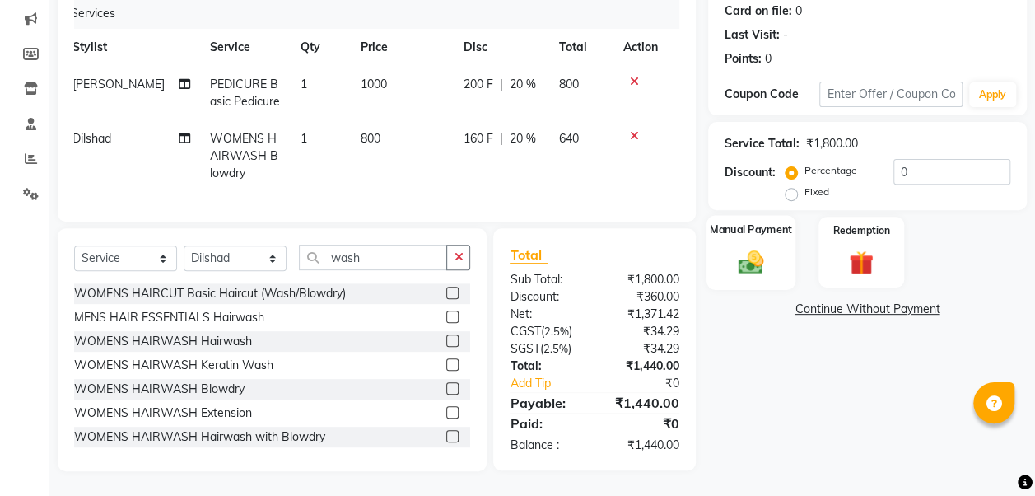
click at [759, 260] on img at bounding box center [750, 262] width 41 height 30
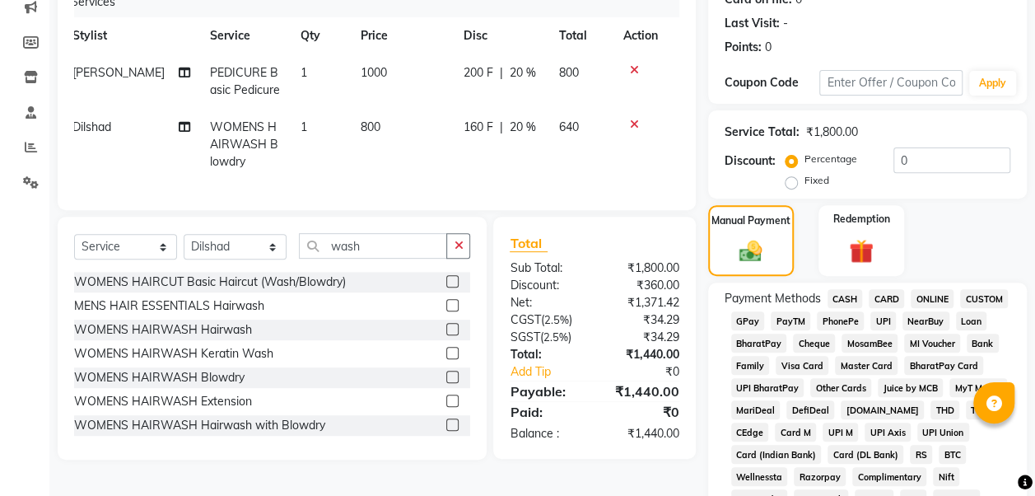
click at [879, 300] on span "CARD" at bounding box center [886, 298] width 35 height 19
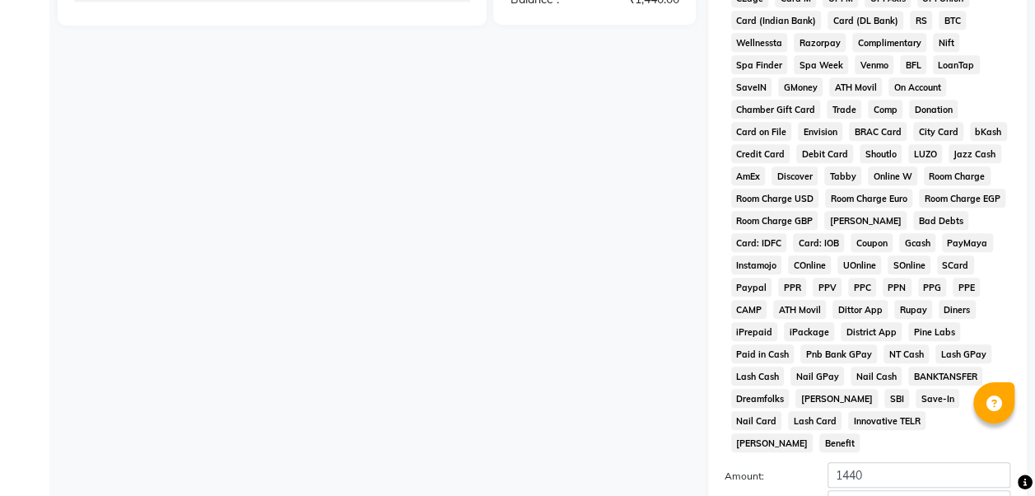
scroll to position [809, 0]
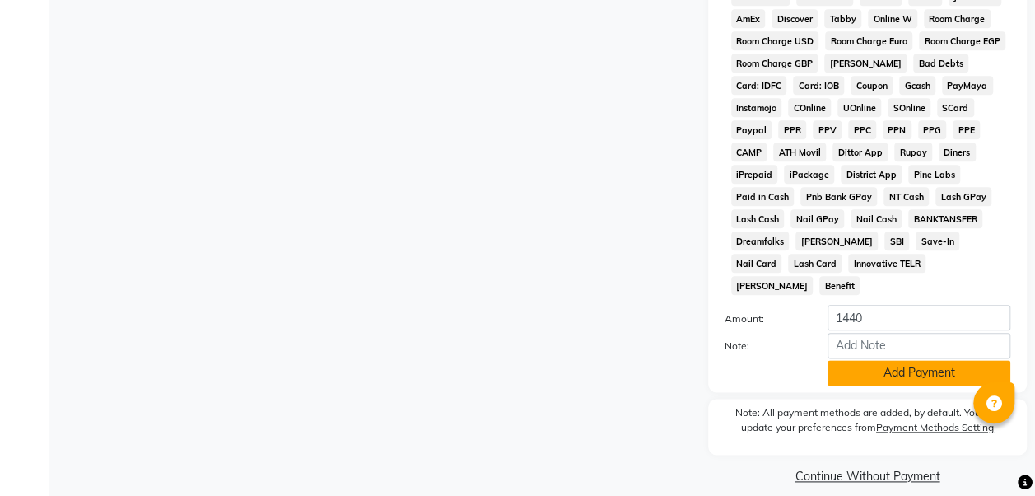
click at [895, 360] on button "Add Payment" at bounding box center [918, 373] width 183 height 26
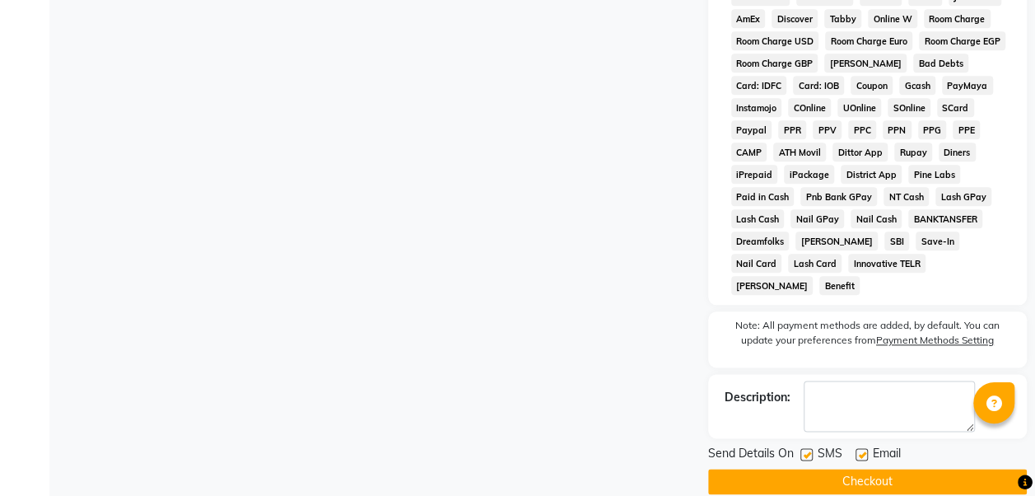
click at [861, 469] on button "Checkout" at bounding box center [867, 482] width 319 height 26
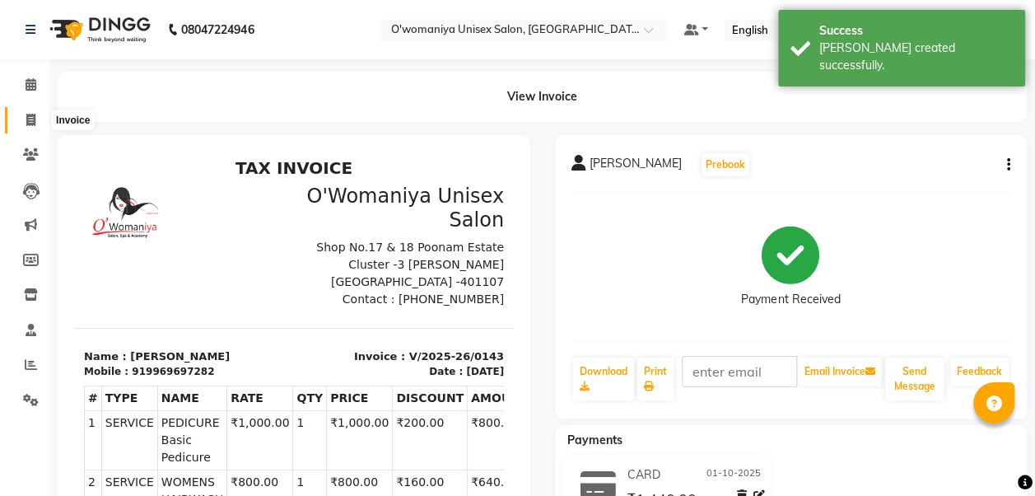
click at [29, 124] on icon at bounding box center [30, 120] width 9 height 12
select select "service"
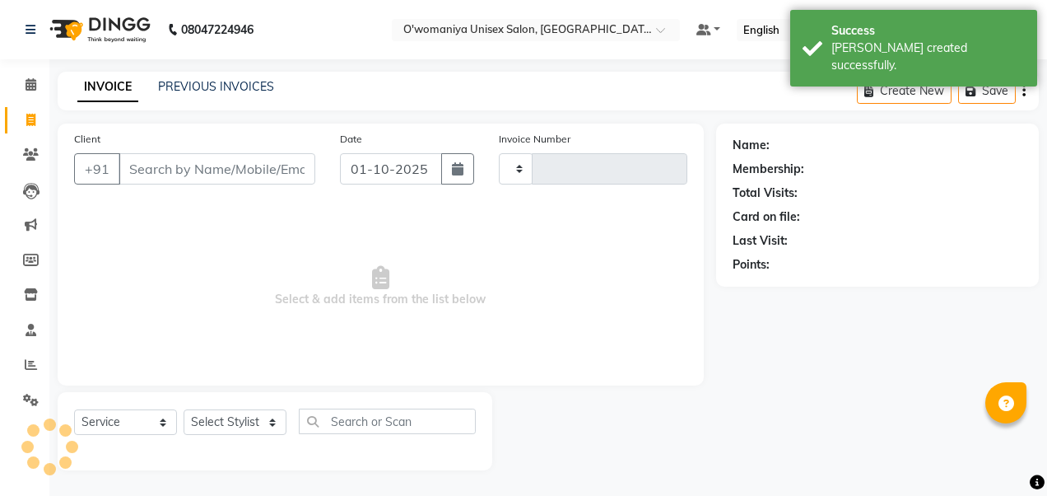
type input "0144"
select select "6581"
